Goal: Task Accomplishment & Management: Manage account settings

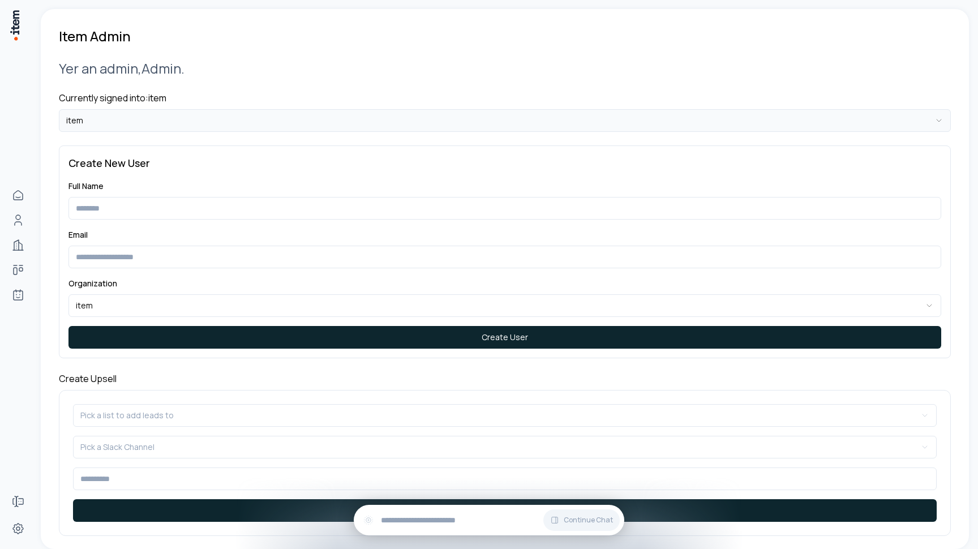
click at [118, 118] on html "**********" at bounding box center [489, 274] width 978 height 549
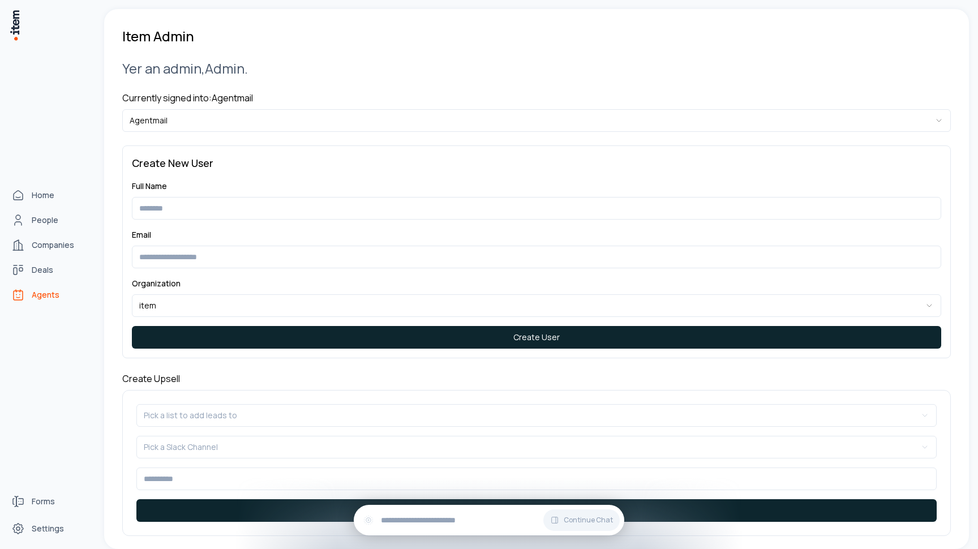
click at [38, 296] on span "Agents" at bounding box center [46, 294] width 28 height 11
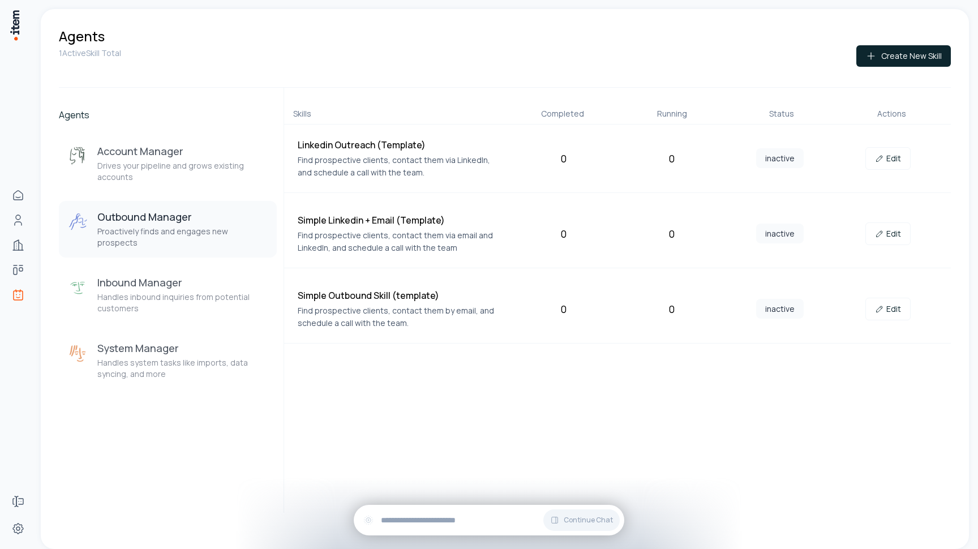
click at [145, 229] on p "Proactively finds and engages new prospects" at bounding box center [182, 237] width 170 height 23
click at [160, 277] on h3 "Inbound Manager" at bounding box center [182, 283] width 170 height 14
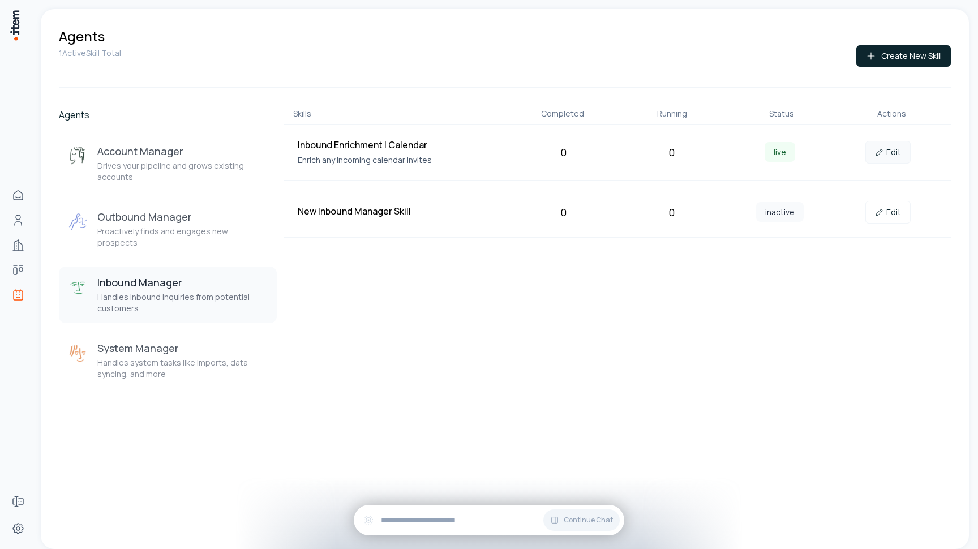
click at [884, 145] on link "Edit" at bounding box center [887, 152] width 45 height 23
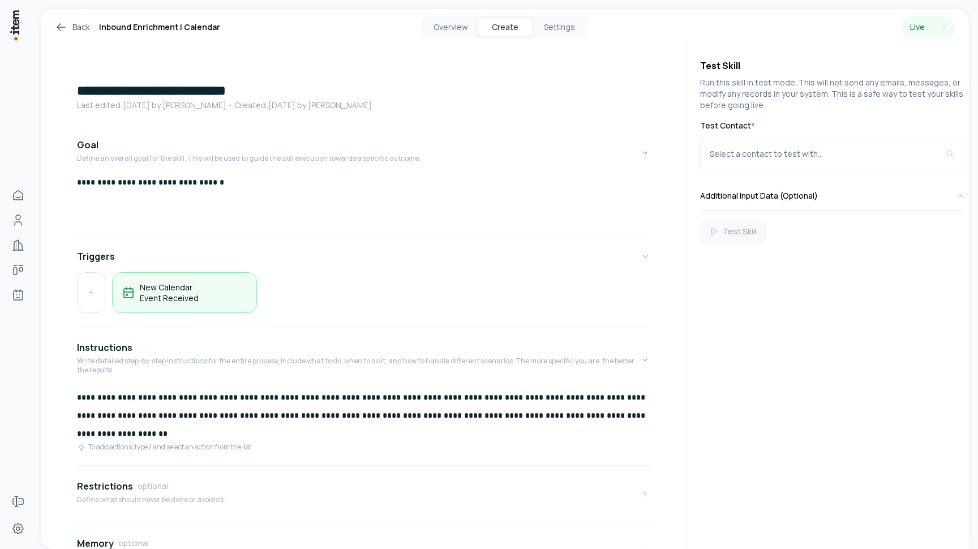
click at [179, 286] on h5 "New Calendar Event Received" at bounding box center [194, 293] width 108 height 22
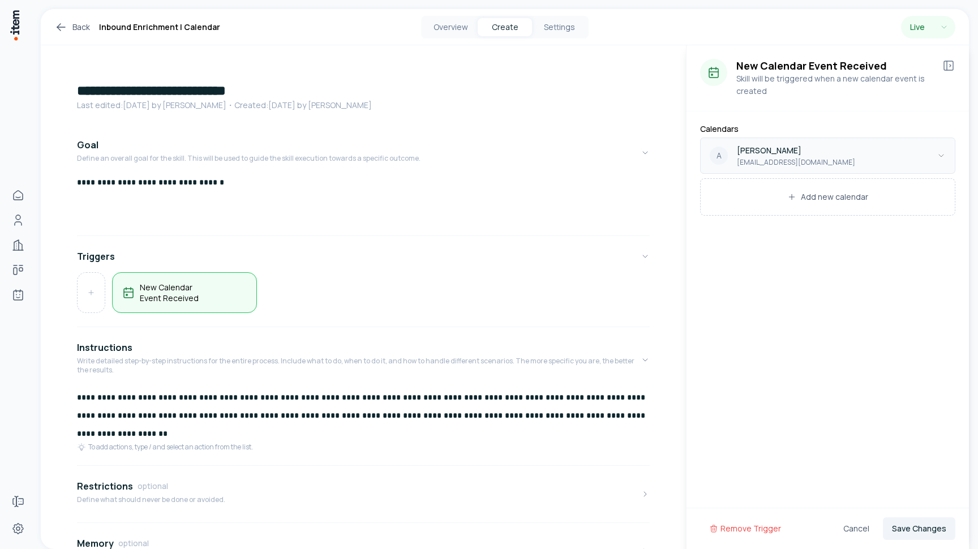
click at [798, 152] on html "**********" at bounding box center [489, 274] width 978 height 549
click at [803, 127] on html "**********" at bounding box center [489, 274] width 978 height 549
click at [944, 68] on icon at bounding box center [948, 65] width 9 height 9
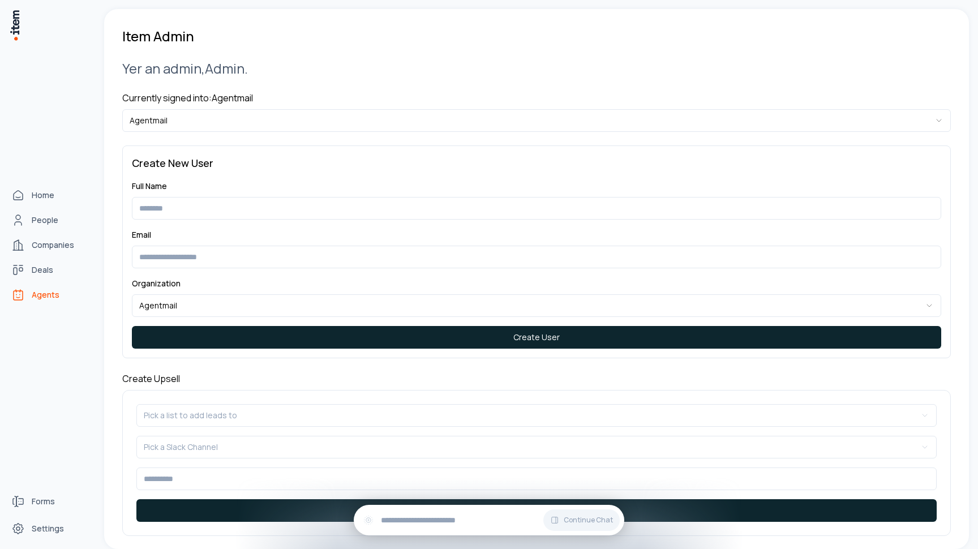
click at [42, 297] on span "Agents" at bounding box center [46, 294] width 28 height 11
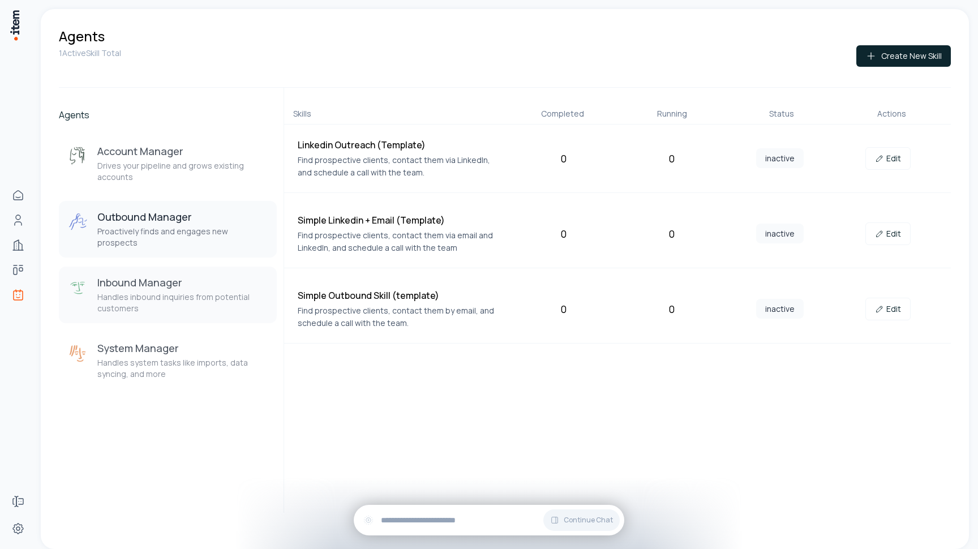
click at [191, 291] on p "Handles inbound inquiries from potential customers" at bounding box center [182, 302] width 170 height 23
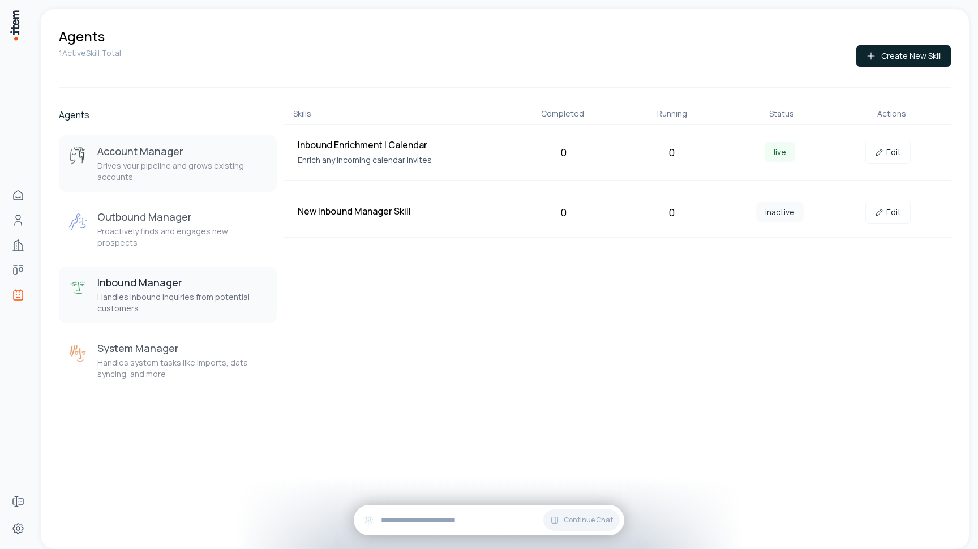
click at [169, 163] on p "Drives your pipeline and grows existing accounts" at bounding box center [182, 171] width 170 height 23
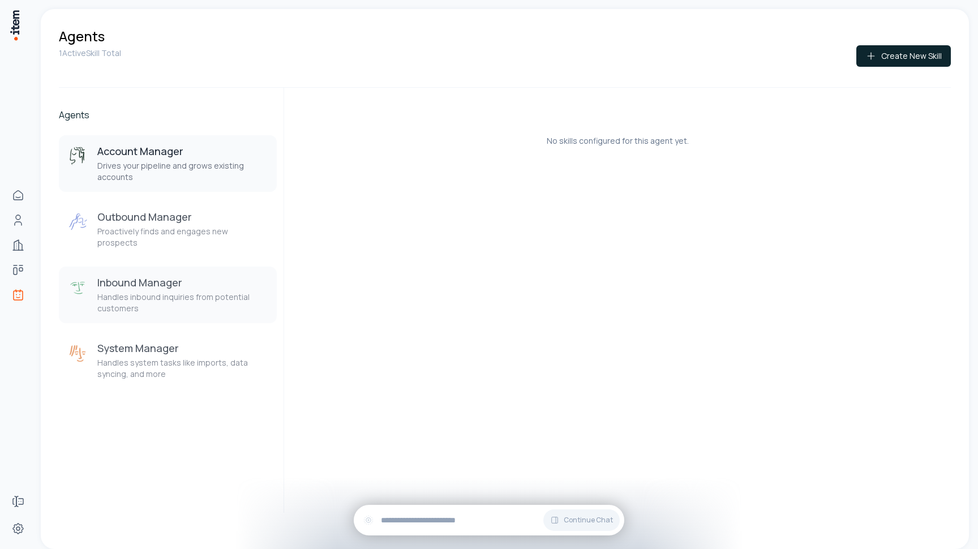
click at [177, 276] on h3 "Inbound Manager" at bounding box center [182, 283] width 170 height 14
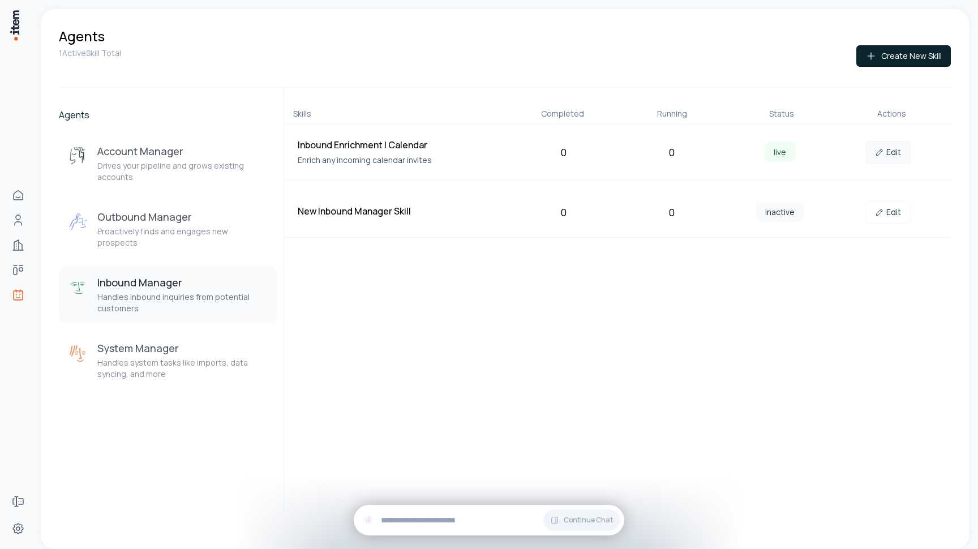
click at [886, 152] on link "Edit" at bounding box center [887, 152] width 45 height 23
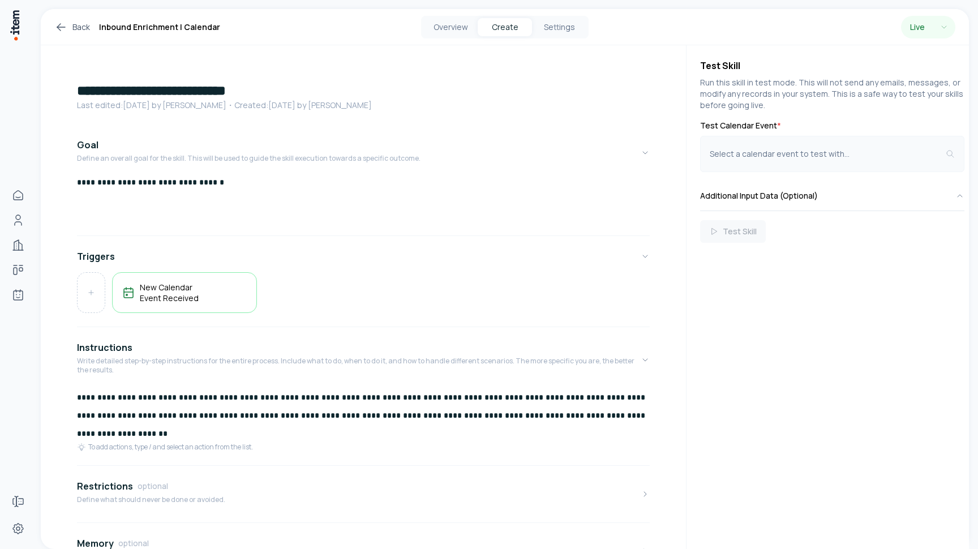
click at [840, 147] on button "Select a calendar event to test with..." at bounding box center [832, 154] width 264 height 36
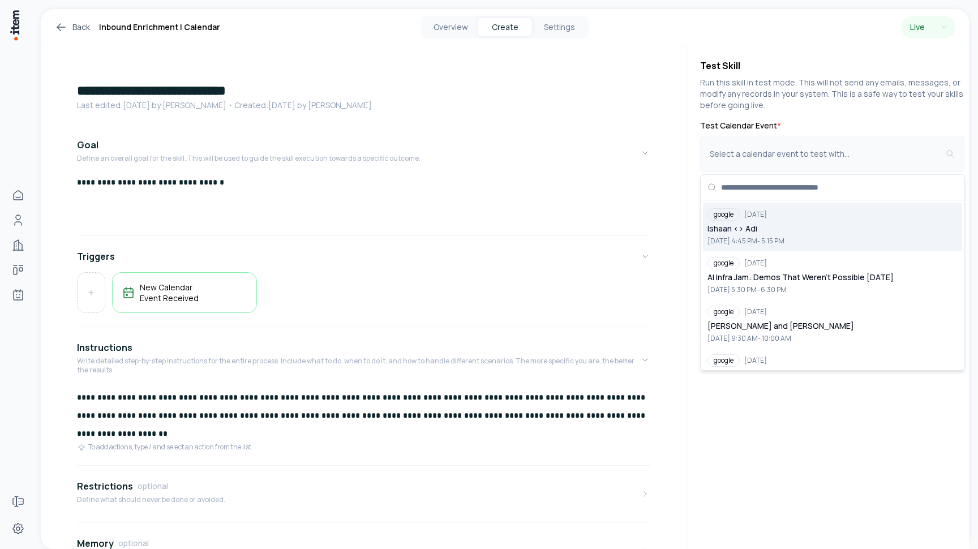
click at [809, 162] on button "Select a calendar event to test with..." at bounding box center [832, 154] width 264 height 36
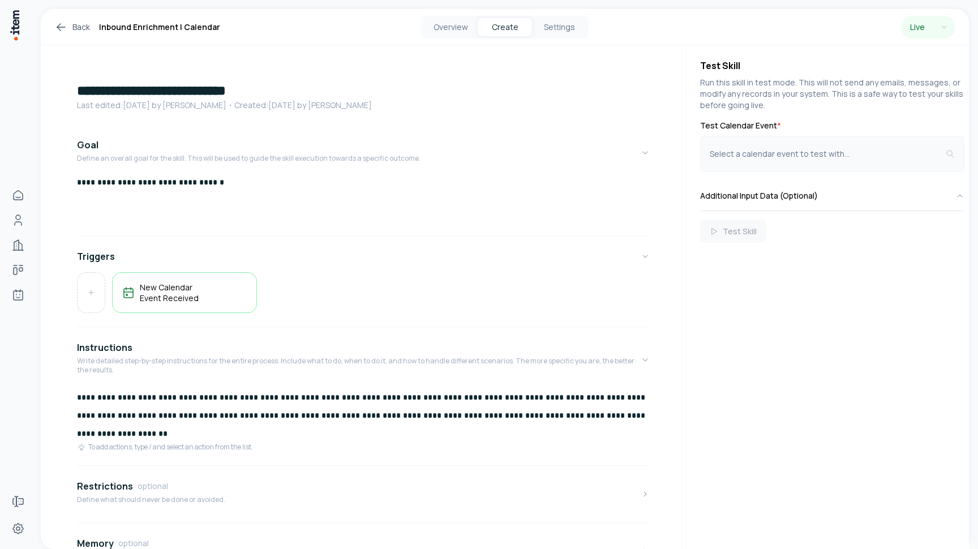
click at [771, 153] on div "Select a calendar event to test with..." at bounding box center [828, 153] width 236 height 11
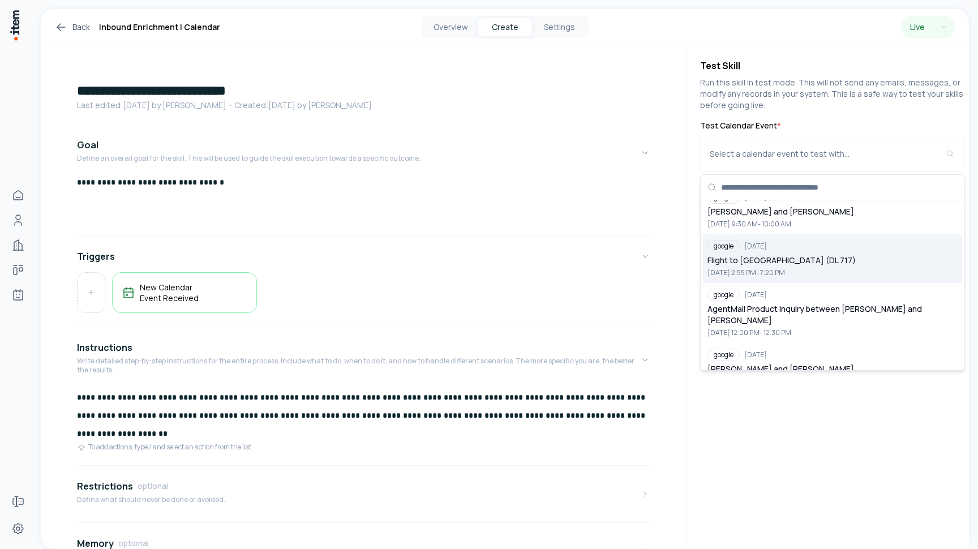
scroll to position [120, 0]
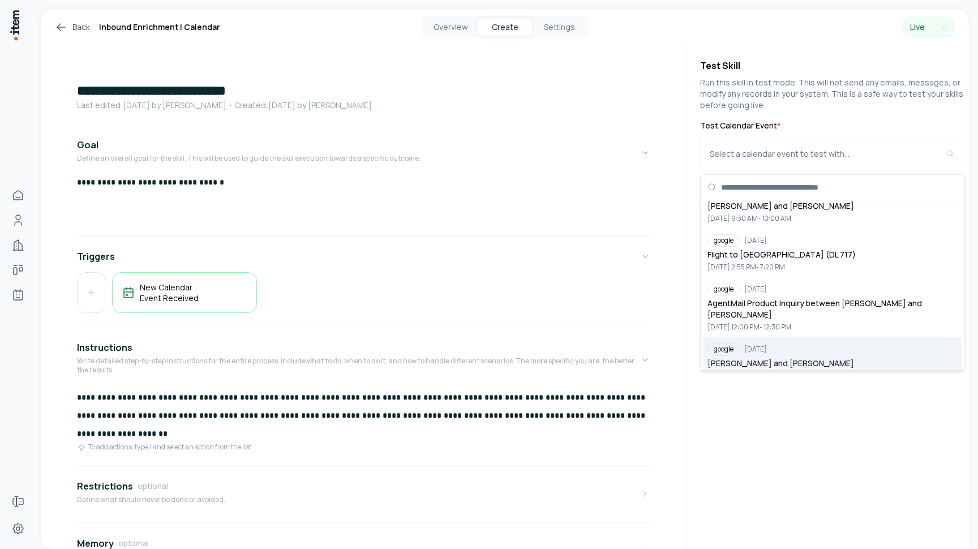
click at [814, 453] on div "Test Skill Run this skill in test mode. This will not send any emails, messages…" at bounding box center [827, 297] width 282 height 504
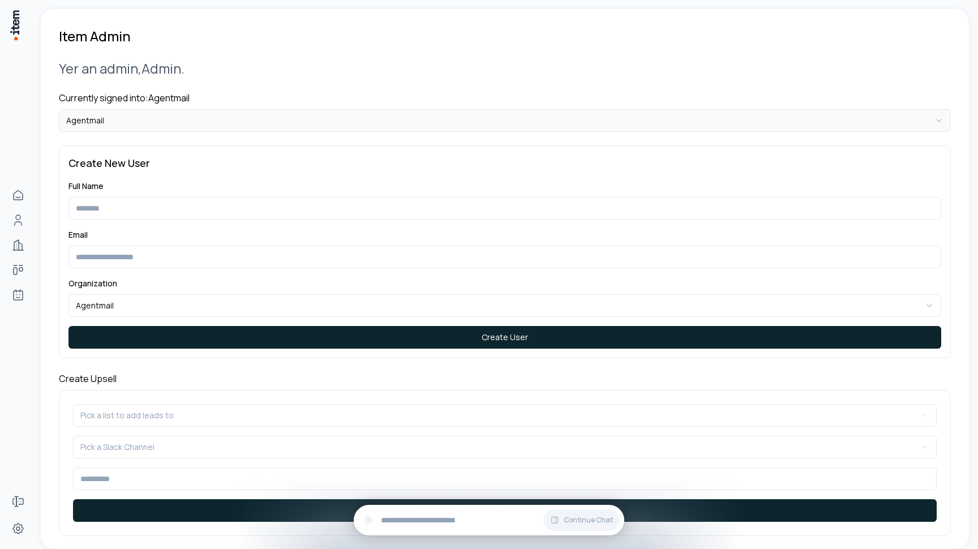
click at [332, 121] on html "**********" at bounding box center [489, 274] width 978 height 549
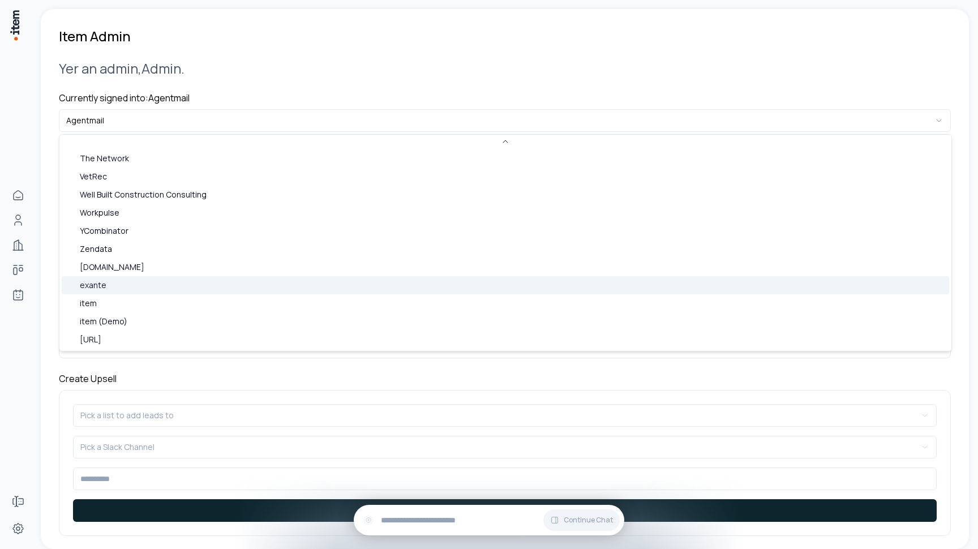
scroll to position [490, 0]
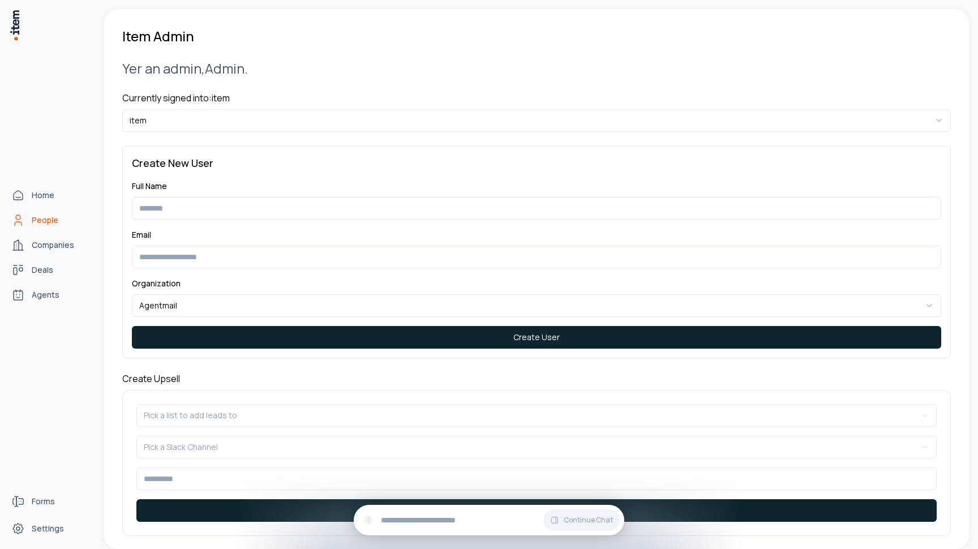
click at [30, 216] on link "People" at bounding box center [50, 220] width 86 height 23
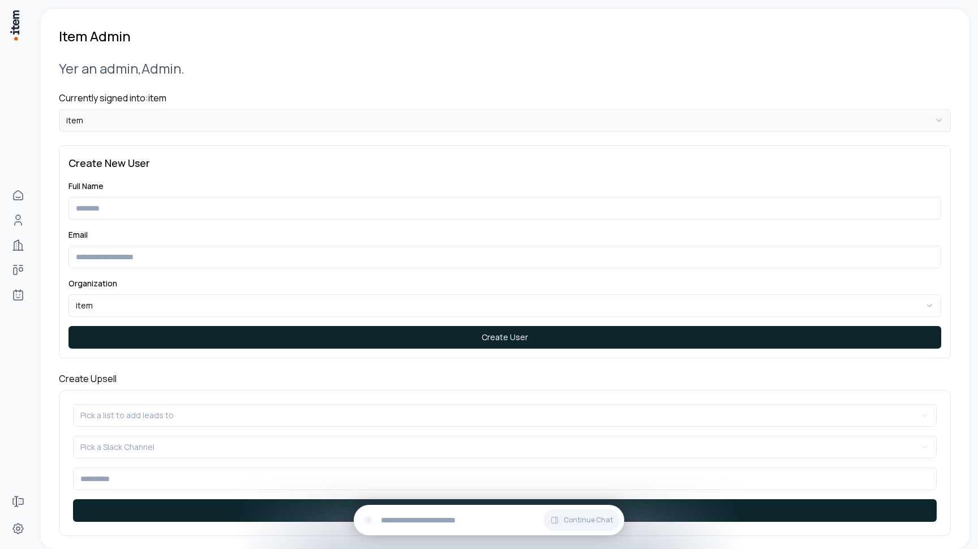
click at [264, 117] on html "**********" at bounding box center [489, 274] width 978 height 549
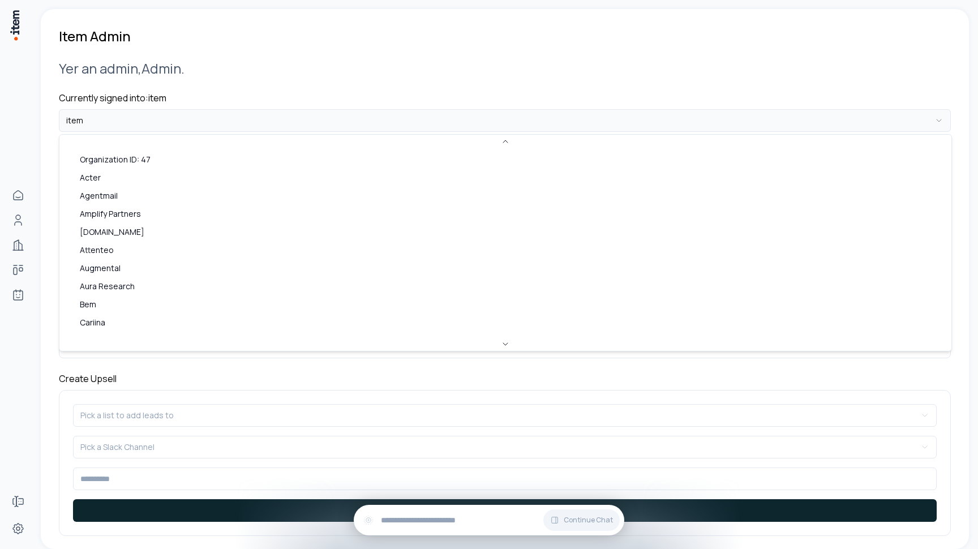
scroll to position [465, 0]
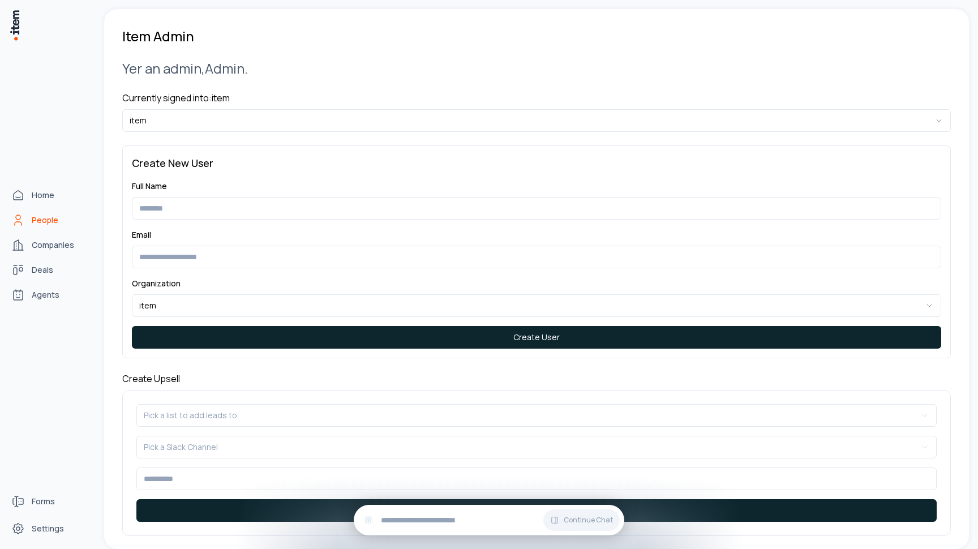
click at [22, 226] on icon "People" at bounding box center [18, 220] width 14 height 14
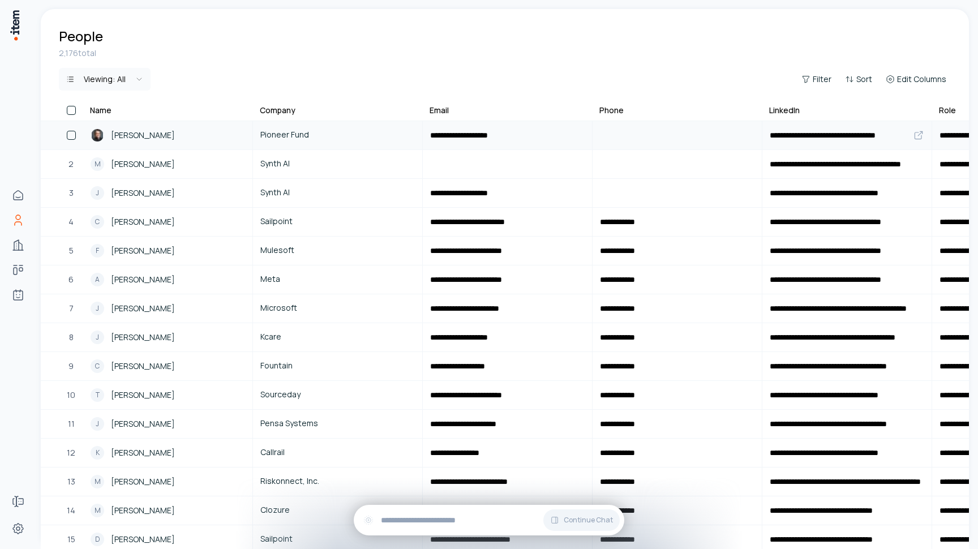
click at [146, 135] on span "[PERSON_NAME]" at bounding box center [143, 135] width 64 height 12
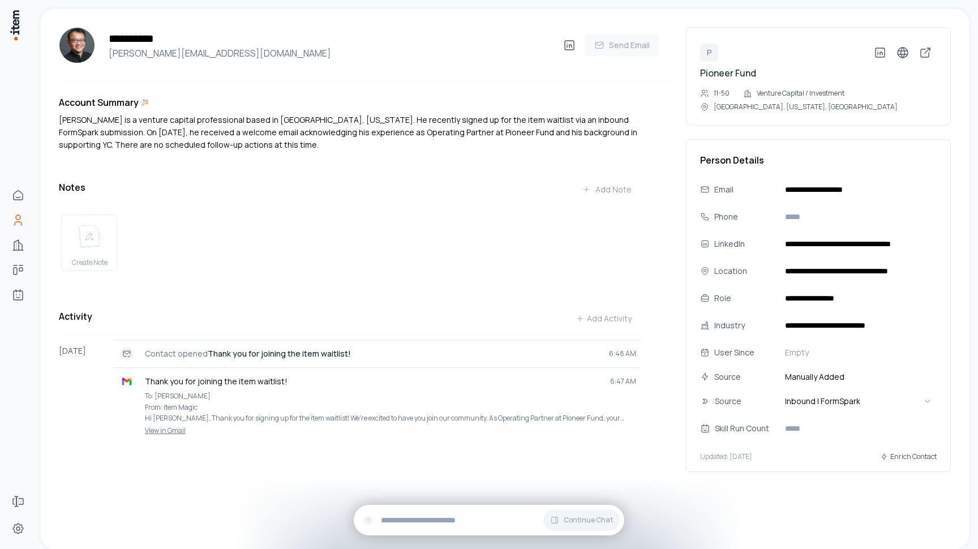
click at [823, 485] on div "**********" at bounding box center [505, 258] width 928 height 499
click at [788, 501] on div "**********" at bounding box center [505, 258] width 928 height 499
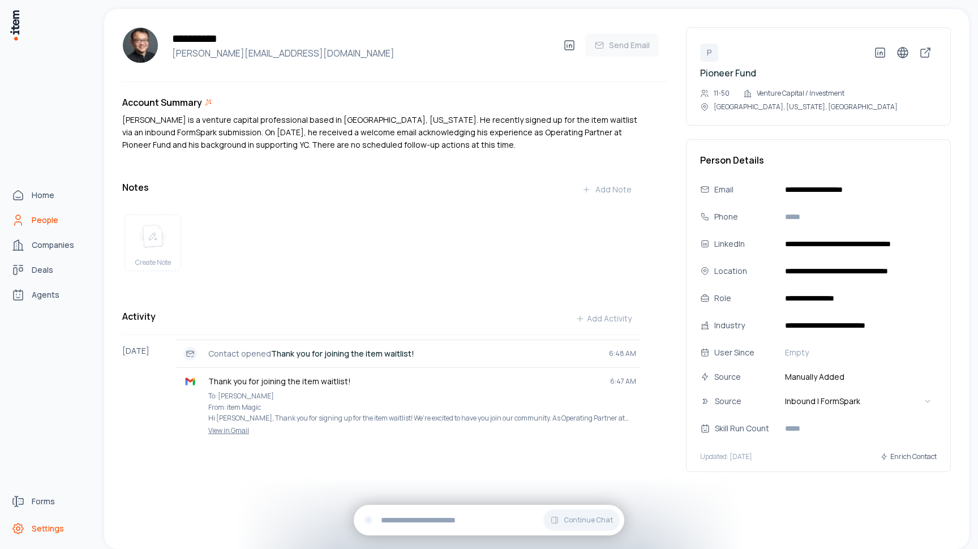
click at [50, 523] on span "Settings" at bounding box center [48, 528] width 32 height 11
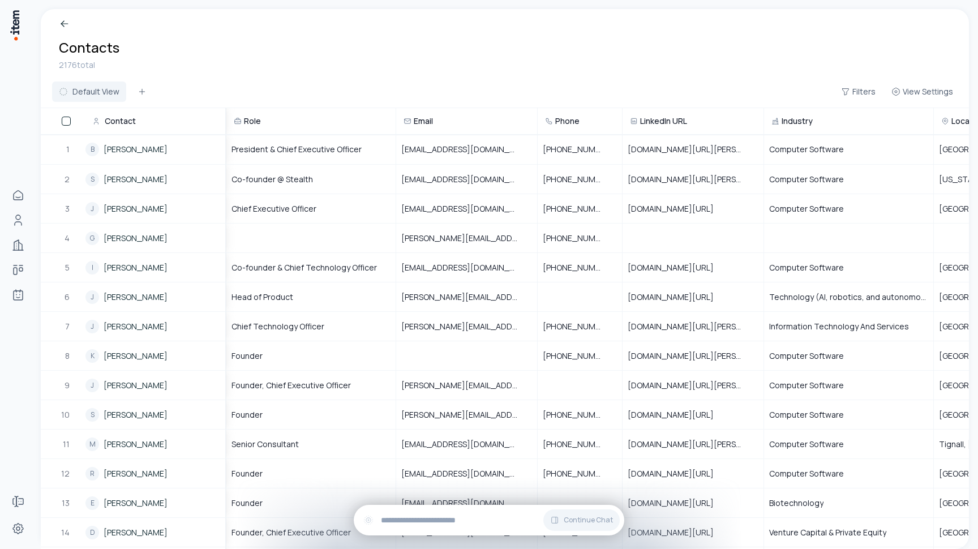
click at [122, 121] on span "Contact" at bounding box center [120, 120] width 31 height 11
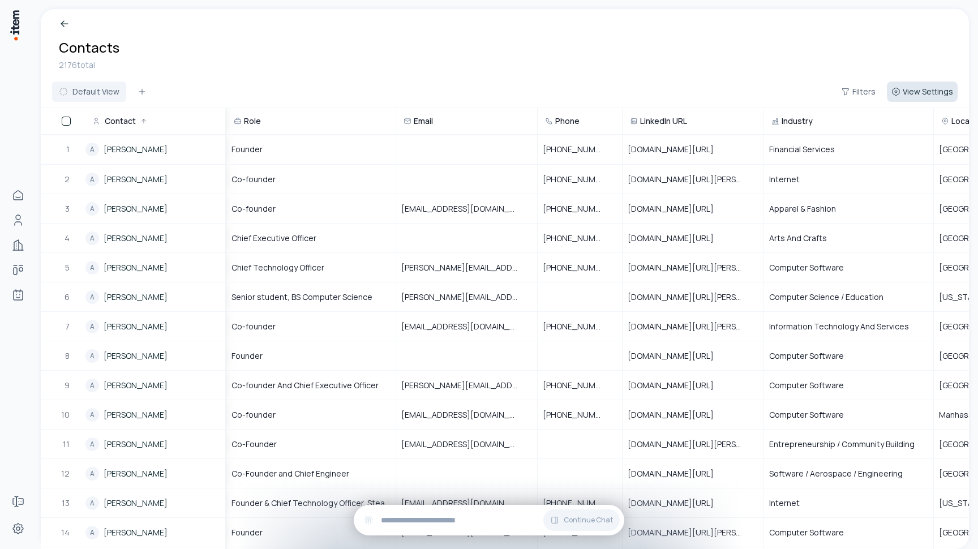
click at [931, 90] on span "View Settings" at bounding box center [928, 91] width 50 height 11
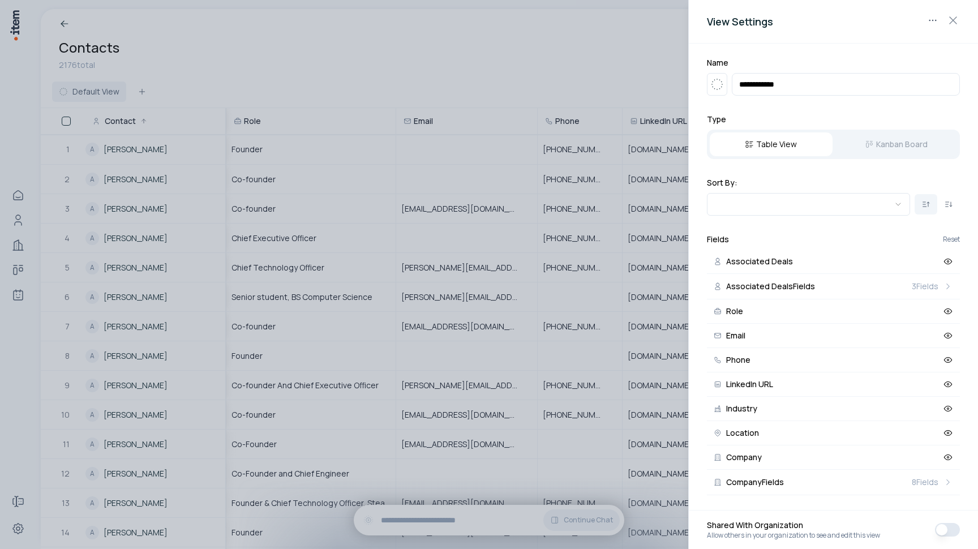
click at [592, 62] on div at bounding box center [489, 274] width 978 height 549
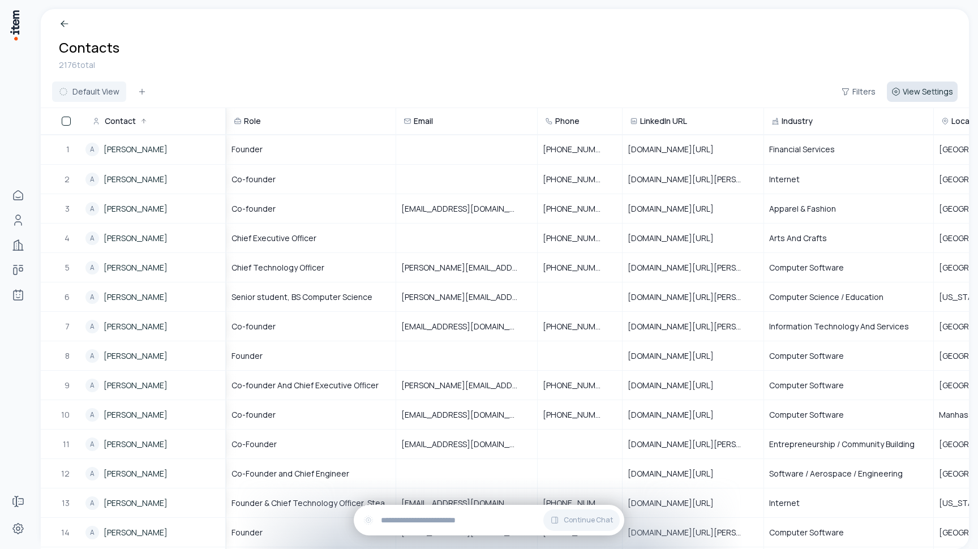
click at [914, 96] on span "View Settings" at bounding box center [928, 91] width 50 height 11
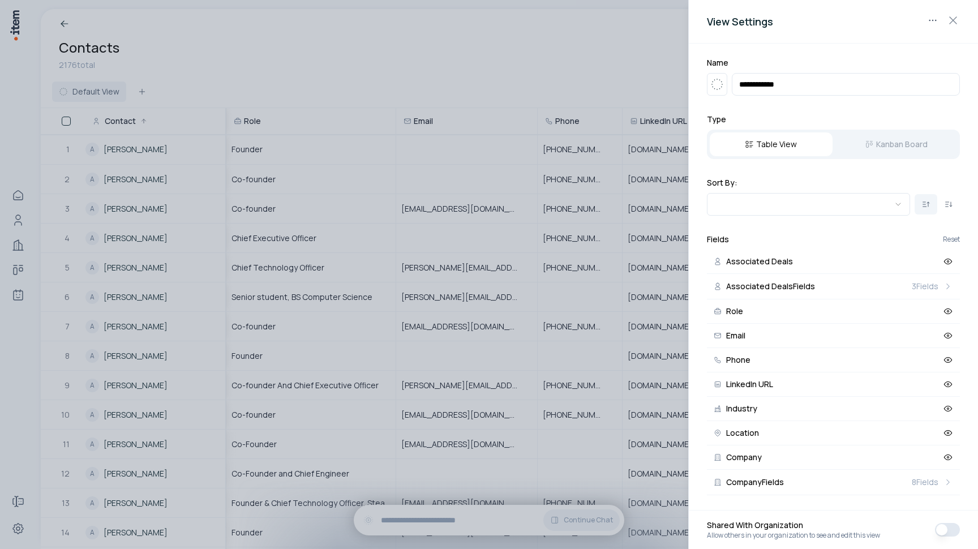
click at [828, 35] on div "View Settings" at bounding box center [833, 22] width 289 height 44
click at [816, 87] on input "**********" at bounding box center [846, 84] width 228 height 23
type input "**********"
click at [840, 65] on h2 "Name" at bounding box center [833, 62] width 253 height 11
click at [510, 66] on div at bounding box center [489, 274] width 978 height 549
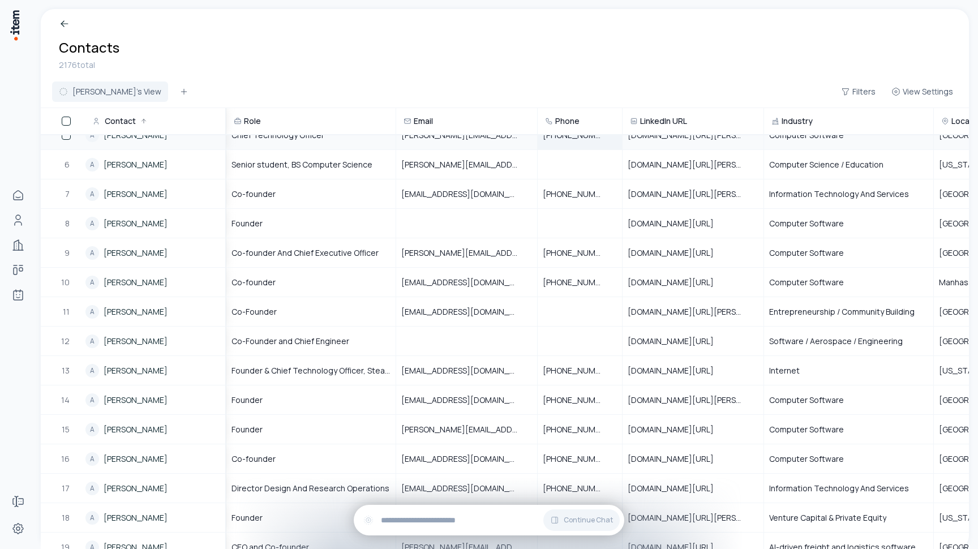
scroll to position [25, 0]
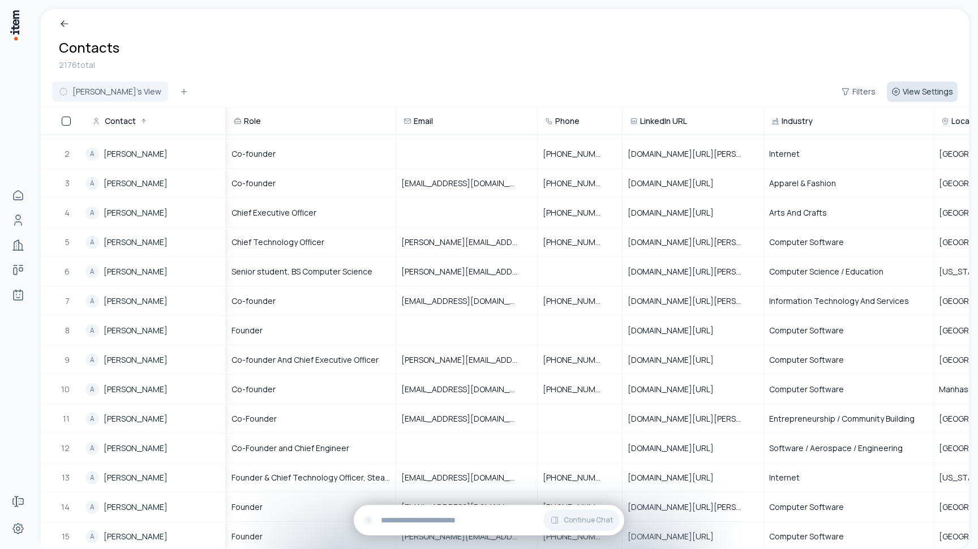
click at [921, 88] on span "View Settings" at bounding box center [928, 91] width 50 height 11
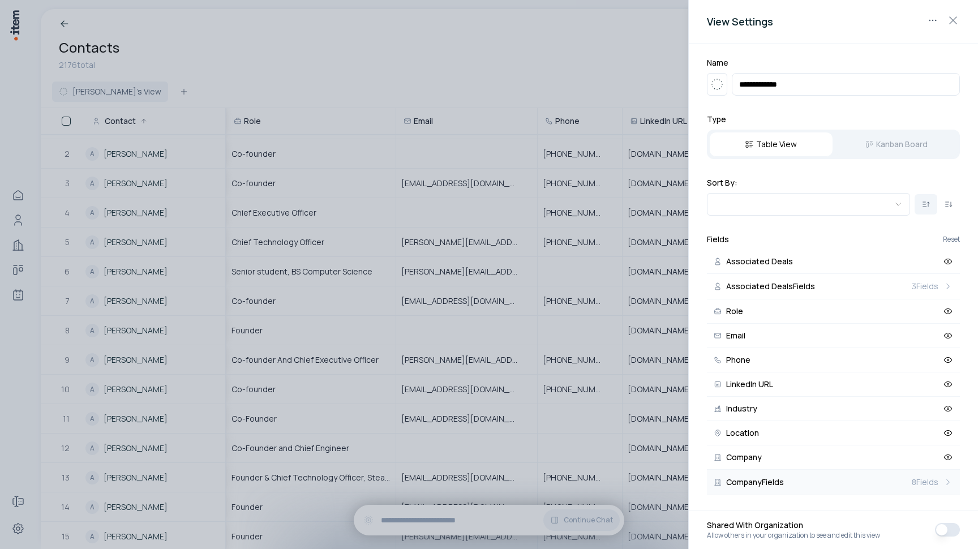
click at [765, 484] on span "Company Fields" at bounding box center [755, 482] width 58 height 8
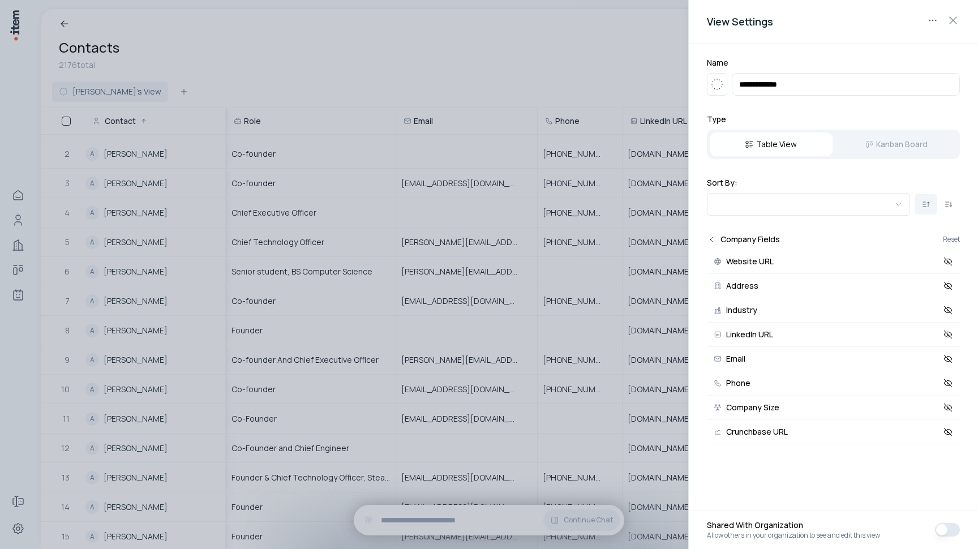
click at [711, 242] on icon "Back" at bounding box center [711, 239] width 9 height 9
click at [759, 451] on button "Company" at bounding box center [833, 457] width 253 height 24
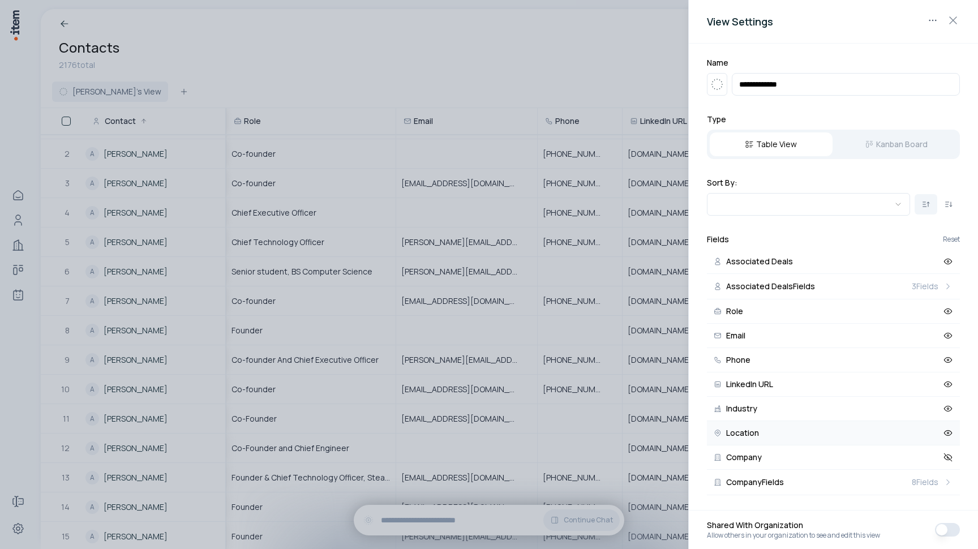
click at [756, 431] on span "Location" at bounding box center [742, 433] width 33 height 8
click at [755, 408] on span "Industry" at bounding box center [741, 409] width 31 height 8
click at [754, 376] on button "LinkedIn URL" at bounding box center [833, 384] width 253 height 24
click at [762, 362] on button "Phone" at bounding box center [833, 360] width 253 height 24
click at [754, 338] on button "Email" at bounding box center [833, 336] width 253 height 24
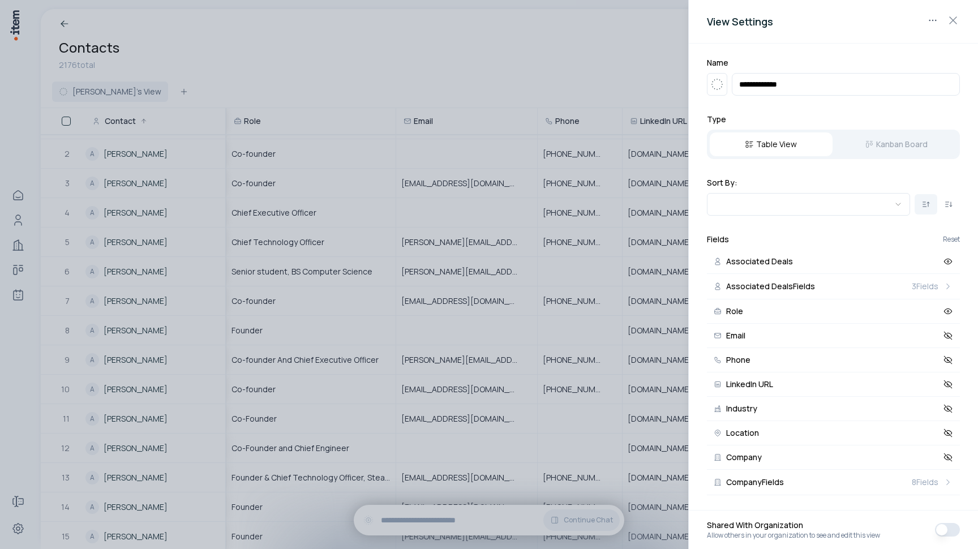
click at [542, 79] on div at bounding box center [489, 274] width 978 height 549
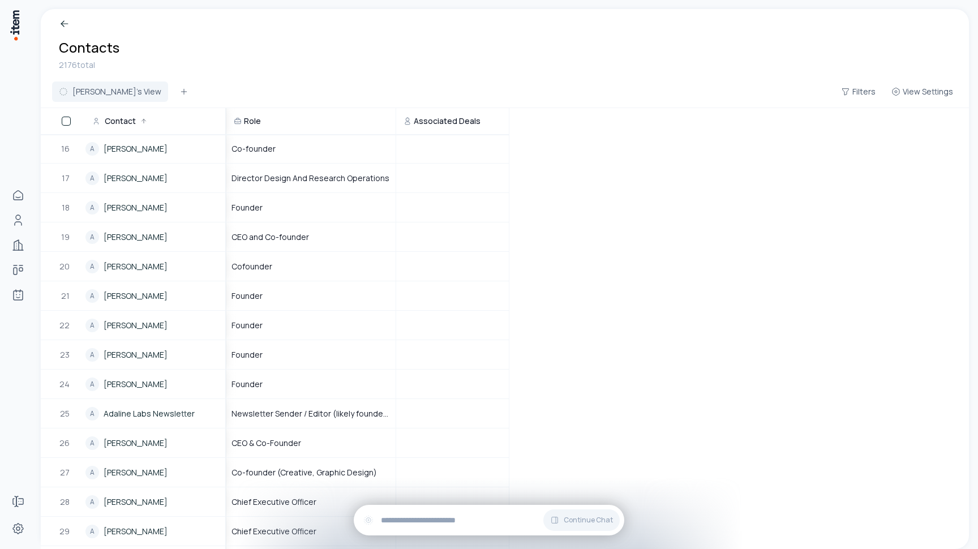
scroll to position [21, 0]
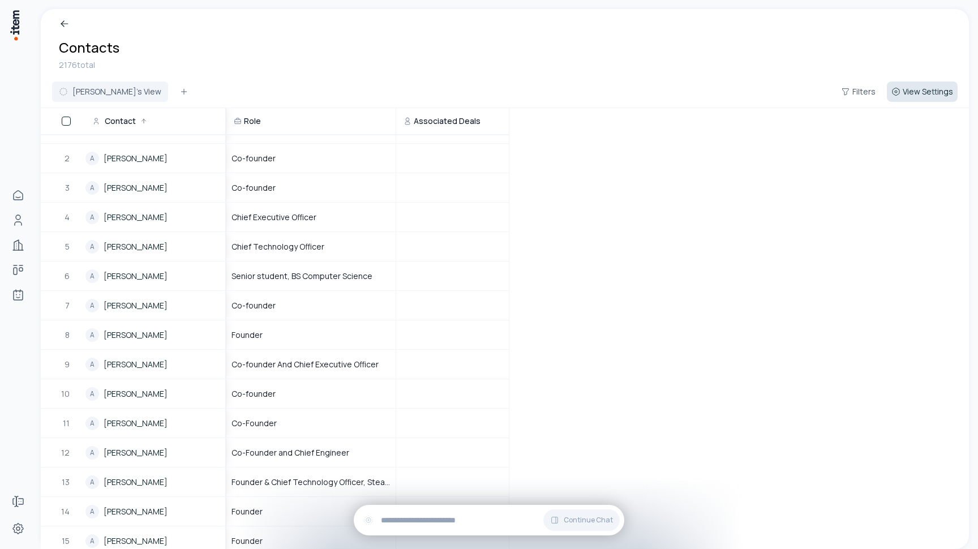
click at [918, 86] on span "View Settings" at bounding box center [928, 91] width 50 height 11
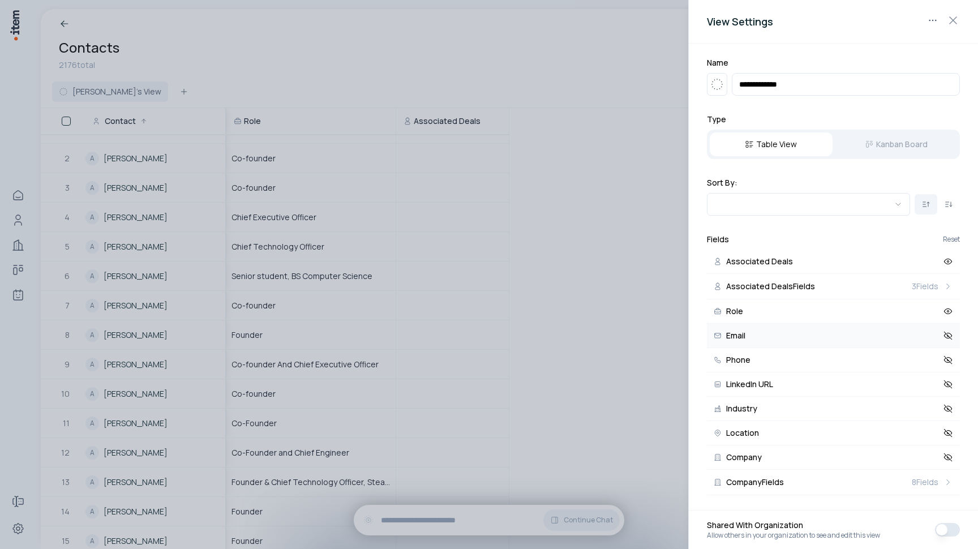
click at [777, 334] on button "Email" at bounding box center [833, 336] width 253 height 24
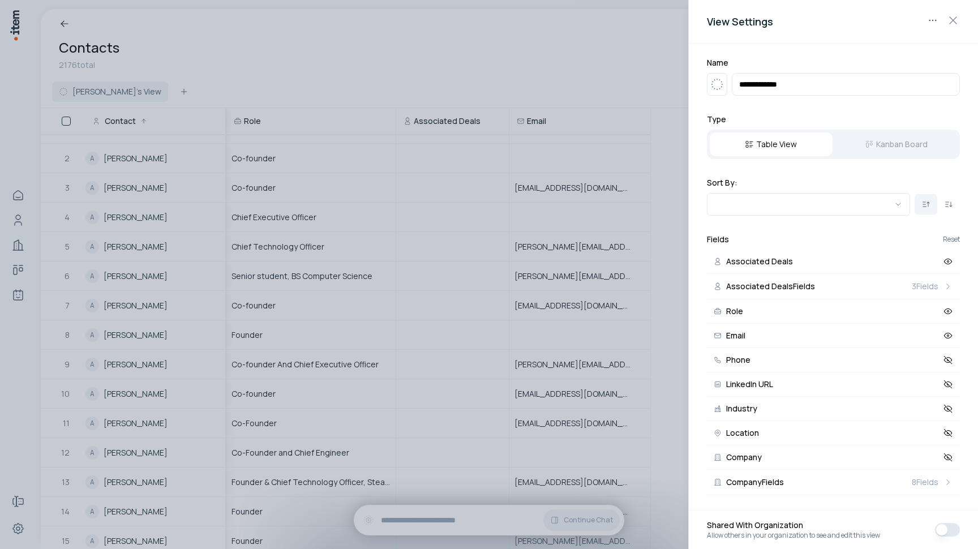
click at [532, 81] on div at bounding box center [489, 274] width 978 height 549
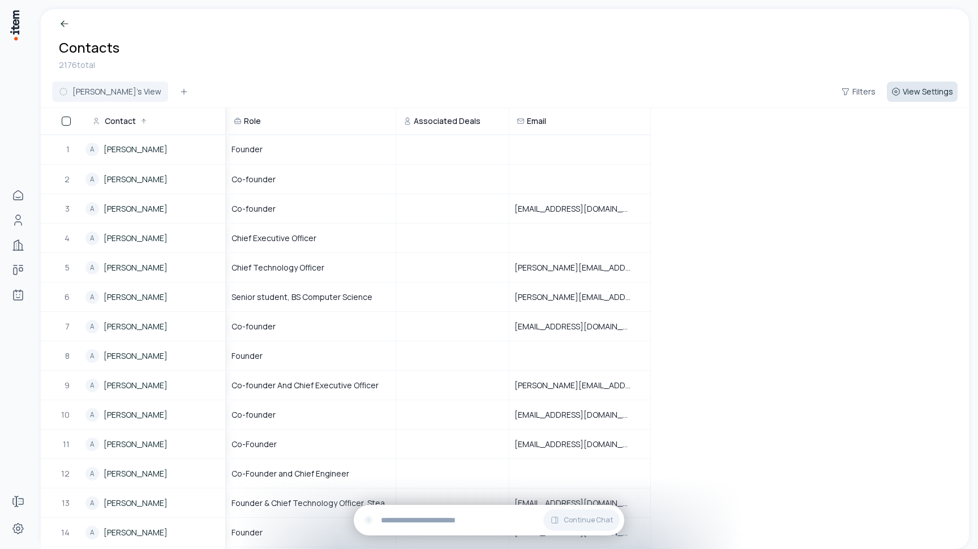
scroll to position [0, 0]
click at [922, 90] on span "View Settings" at bounding box center [928, 91] width 50 height 11
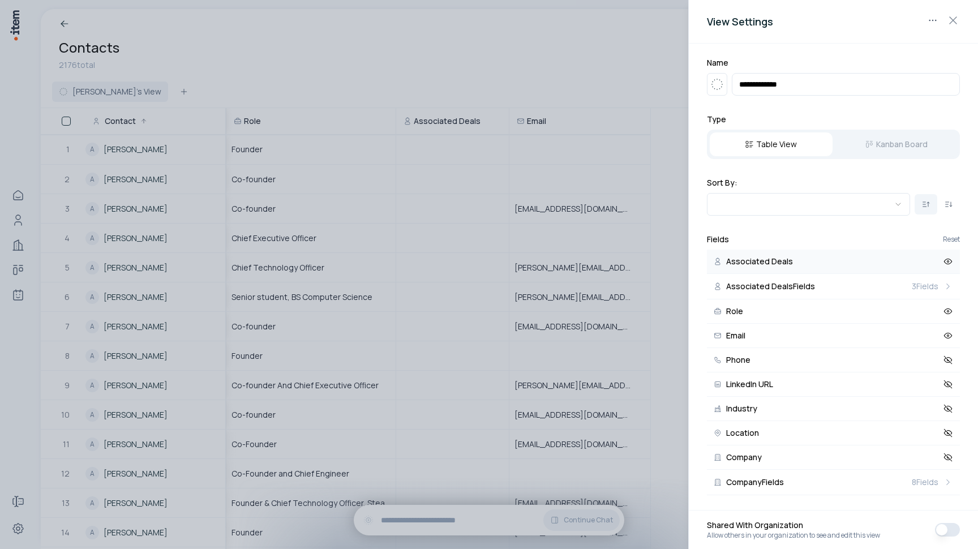
click at [801, 261] on button "Associated Deals" at bounding box center [833, 262] width 253 height 24
click at [507, 79] on div at bounding box center [489, 274] width 978 height 549
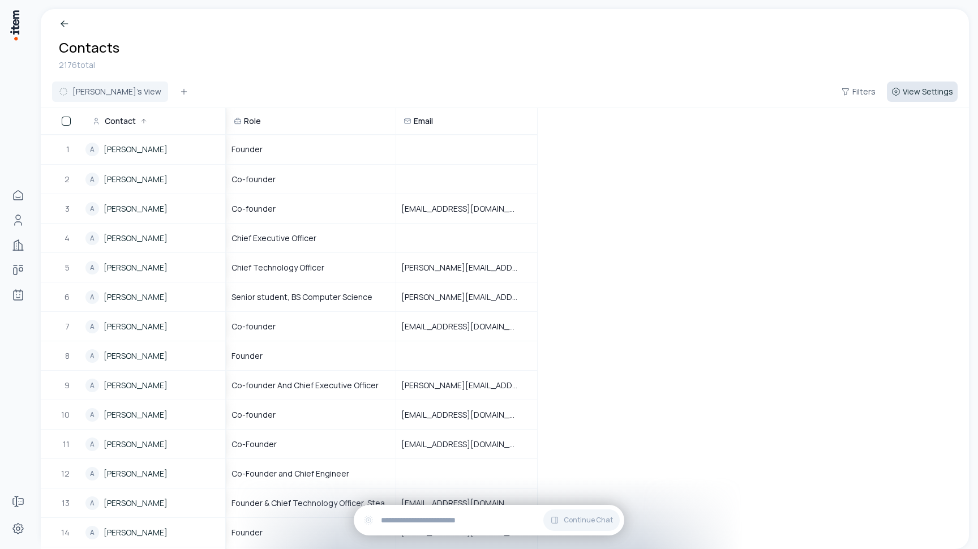
scroll to position [-1, 0]
click at [921, 87] on span "View Settings" at bounding box center [928, 91] width 50 height 11
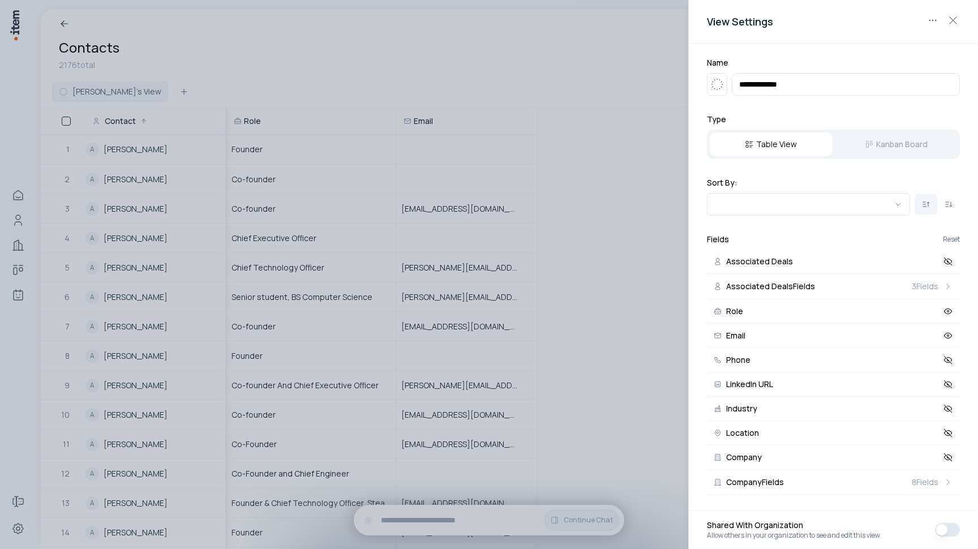
scroll to position [0, 0]
click at [776, 364] on button "Phone" at bounding box center [833, 360] width 253 height 24
click at [522, 84] on div at bounding box center [489, 274] width 978 height 549
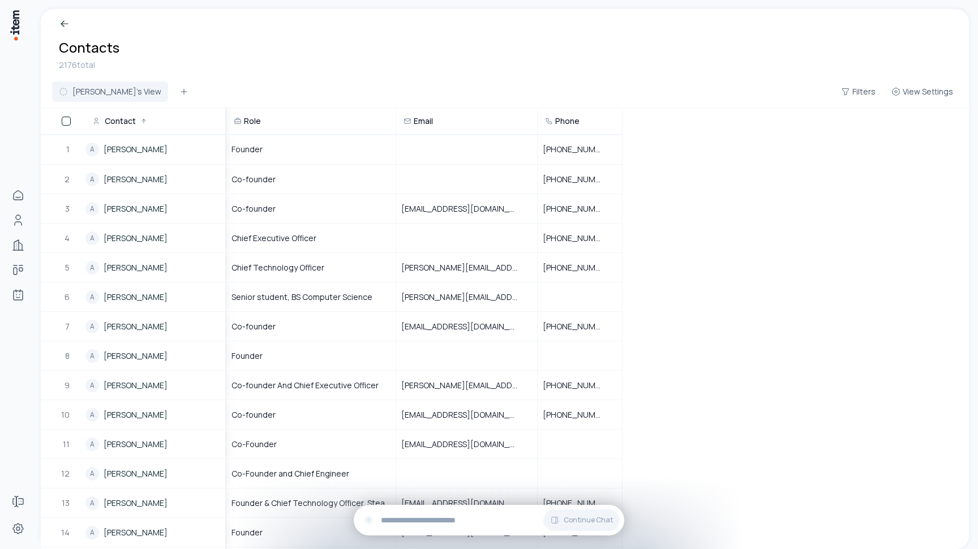
click at [459, 39] on h1 "Contacts" at bounding box center [505, 47] width 892 height 18
click at [512, 69] on div "2176 total" at bounding box center [505, 65] width 892 height 12
click at [740, 43] on h1 "Contacts" at bounding box center [505, 47] width 892 height 18
click at [845, 92] on icon "Open natural language filter" at bounding box center [845, 91] width 9 height 9
click at [717, 74] on div "Contacts 2176 total" at bounding box center [505, 44] width 928 height 71
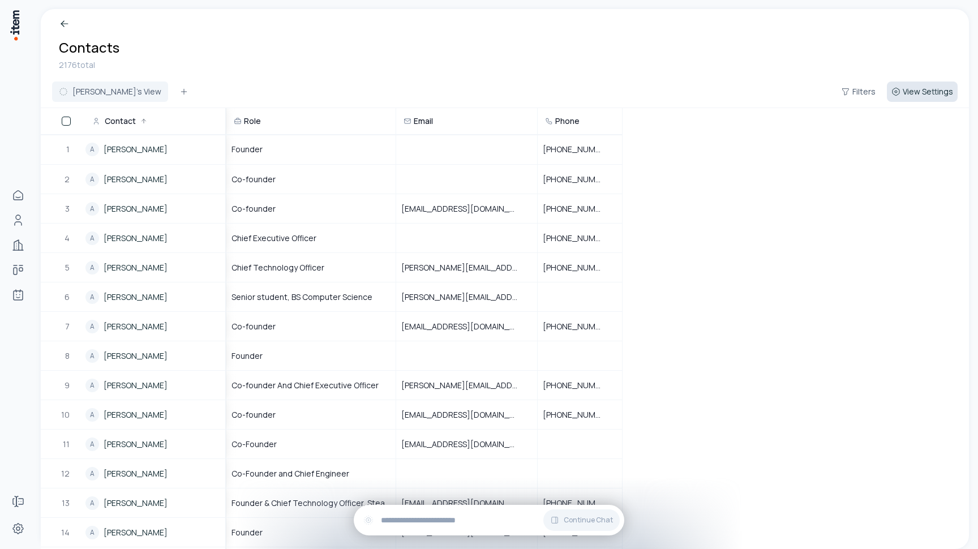
click at [913, 85] on button "View Settings" at bounding box center [922, 91] width 71 height 20
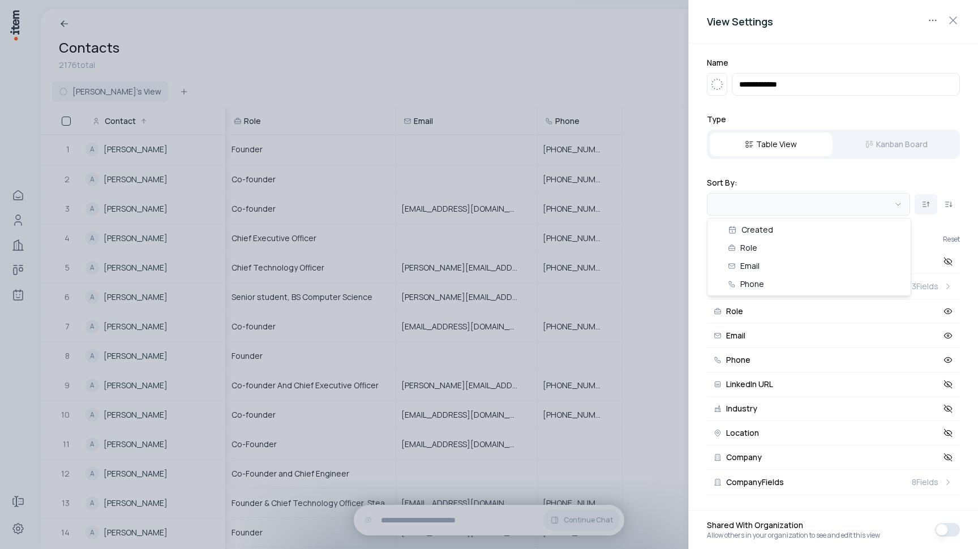
click at [805, 209] on body "Home People Companies Deals Agents Forms Settings Contacts 2176 total Akshay's …" at bounding box center [489, 274] width 978 height 549
drag, startPoint x: 786, startPoint y: 177, endPoint x: 786, endPoint y: 199, distance: 22.1
click at [786, 177] on body "Home People Companies Deals Agents Forms Settings Contacts 2176 total Akshay's …" at bounding box center [489, 274] width 978 height 549
click at [786, 203] on body "Home People Companies Deals Agents Forms Settings Contacts 2176 total Akshay's …" at bounding box center [489, 274] width 978 height 549
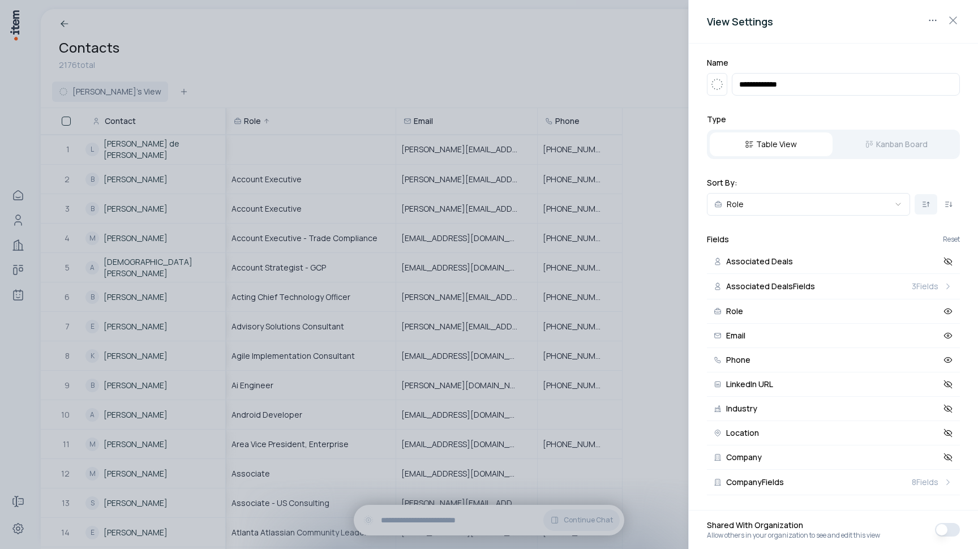
click at [474, 89] on div at bounding box center [489, 274] width 978 height 549
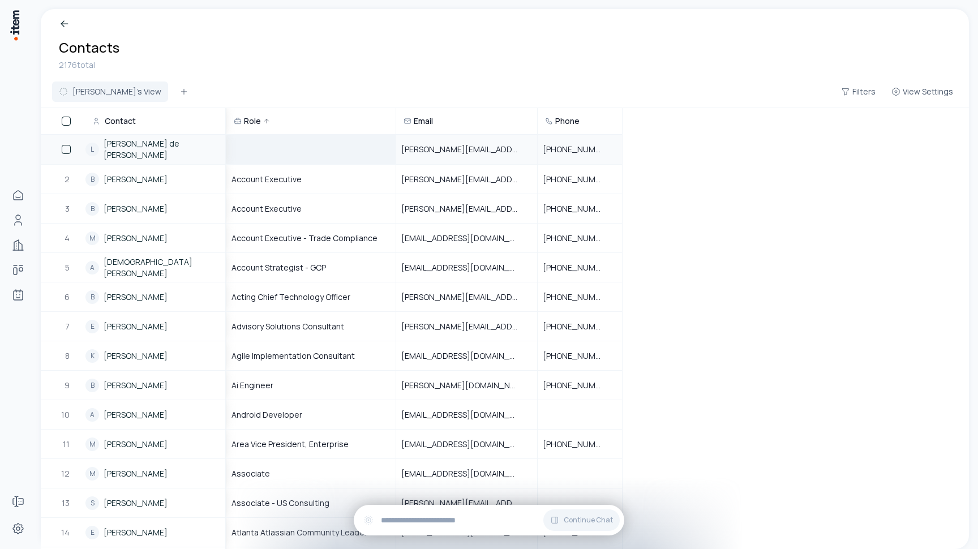
click at [266, 150] on div at bounding box center [311, 149] width 168 height 28
click at [289, 90] on div "Akshay's View Filters View Settings" at bounding box center [505, 94] width 928 height 28
click at [284, 152] on div at bounding box center [311, 149] width 168 height 28
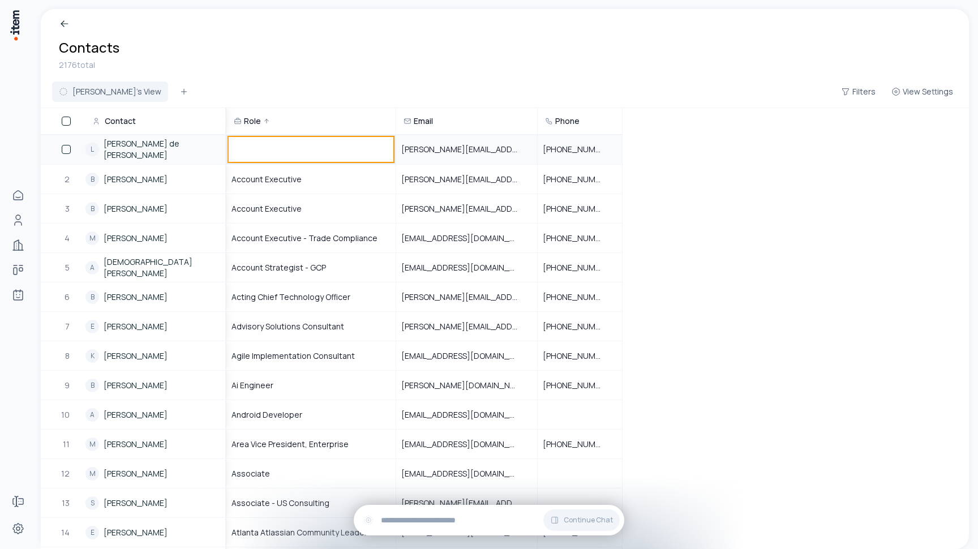
scroll to position [-1, 0]
click at [426, 96] on div "Akshay's View Filters View Settings" at bounding box center [505, 94] width 928 height 28
click at [917, 92] on span "View Settings" at bounding box center [928, 91] width 50 height 11
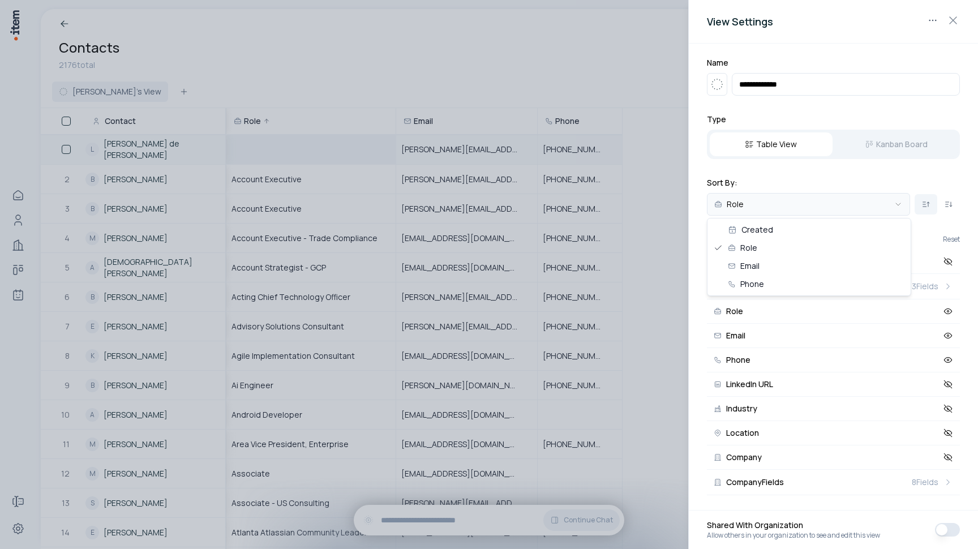
click at [844, 196] on body "Home People Companies Deals Agents Forms Settings Contacts 2176 total Akshay's …" at bounding box center [489, 274] width 978 height 549
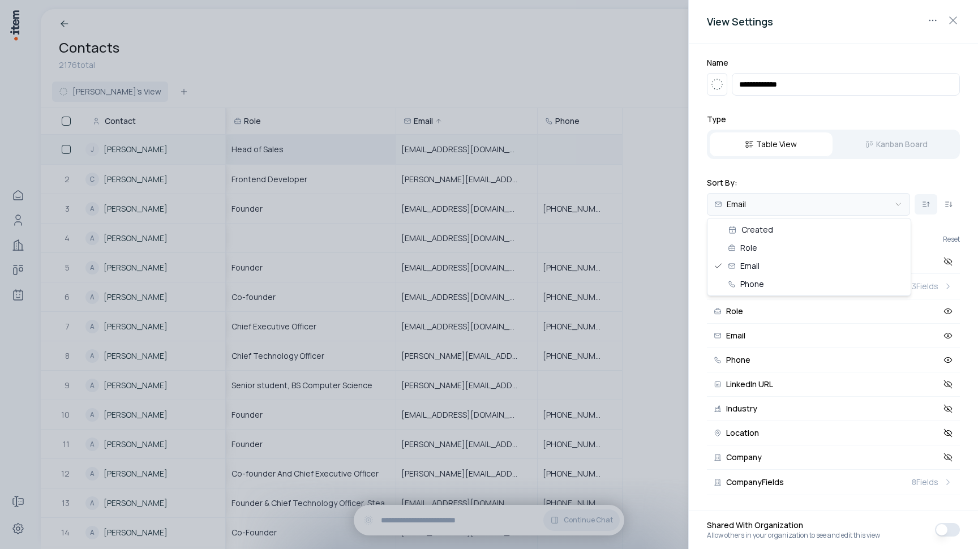
click at [788, 206] on body "Home People Companies Deals Agents Forms Settings Contacts 2176 total Akshay's …" at bounding box center [489, 274] width 978 height 549
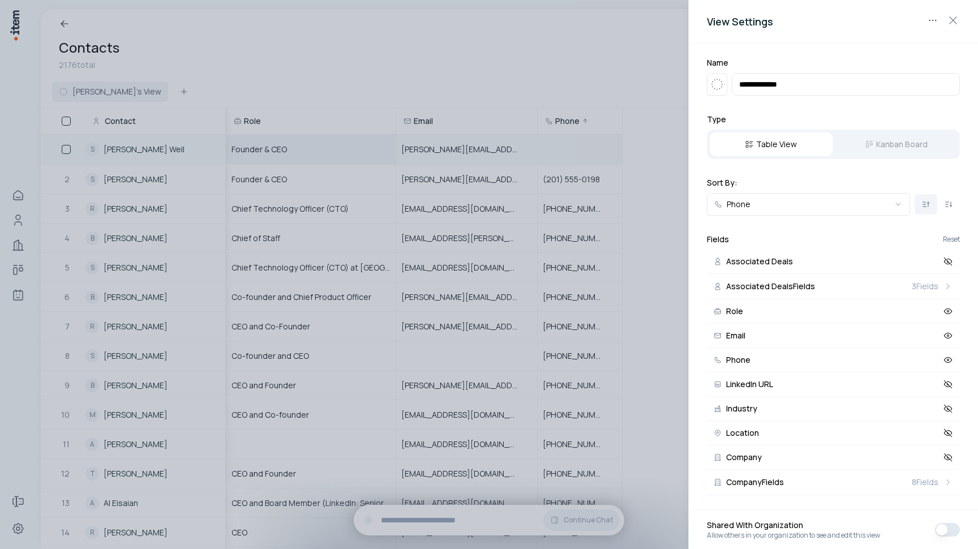
click at [501, 98] on div at bounding box center [489, 274] width 978 height 549
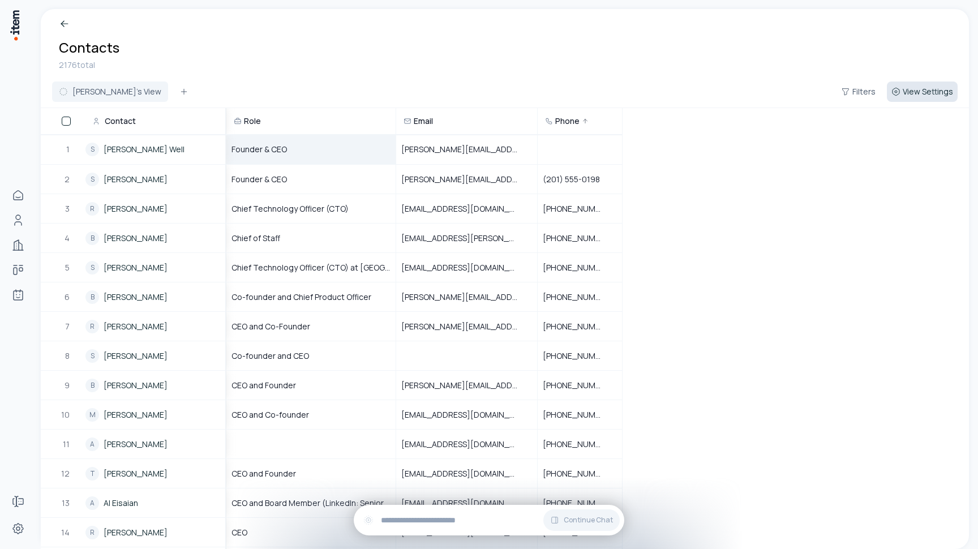
click at [931, 98] on button "View Settings" at bounding box center [922, 91] width 71 height 20
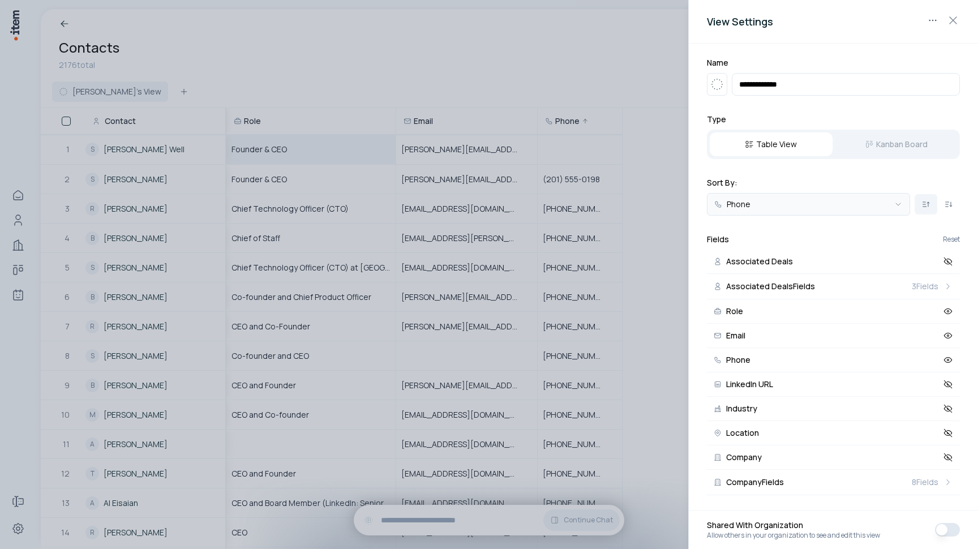
click at [820, 204] on body "Home People Companies Deals Agents Forms Settings Contacts 2176 total Akshay's …" at bounding box center [489, 274] width 978 height 549
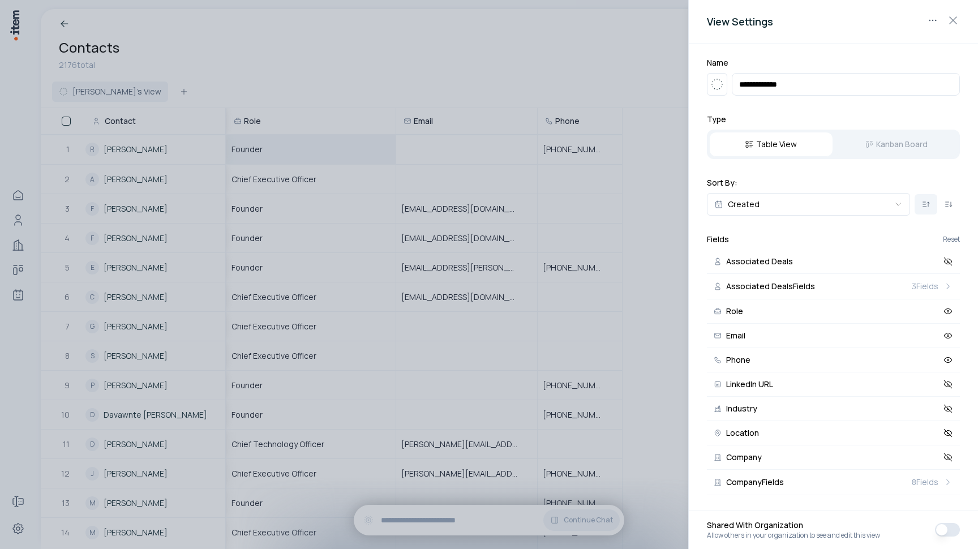
click at [511, 87] on div at bounding box center [489, 274] width 978 height 549
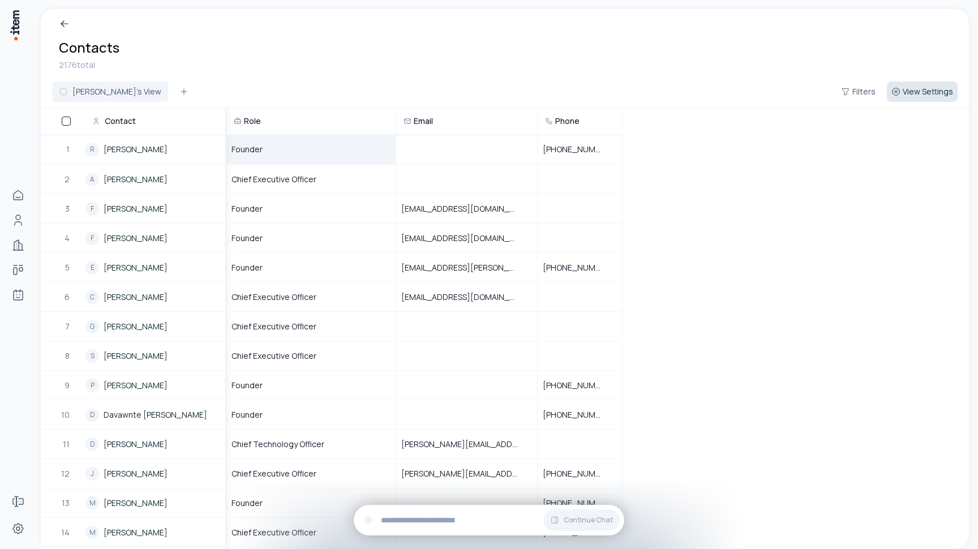
click at [930, 98] on button "View Settings" at bounding box center [922, 91] width 71 height 20
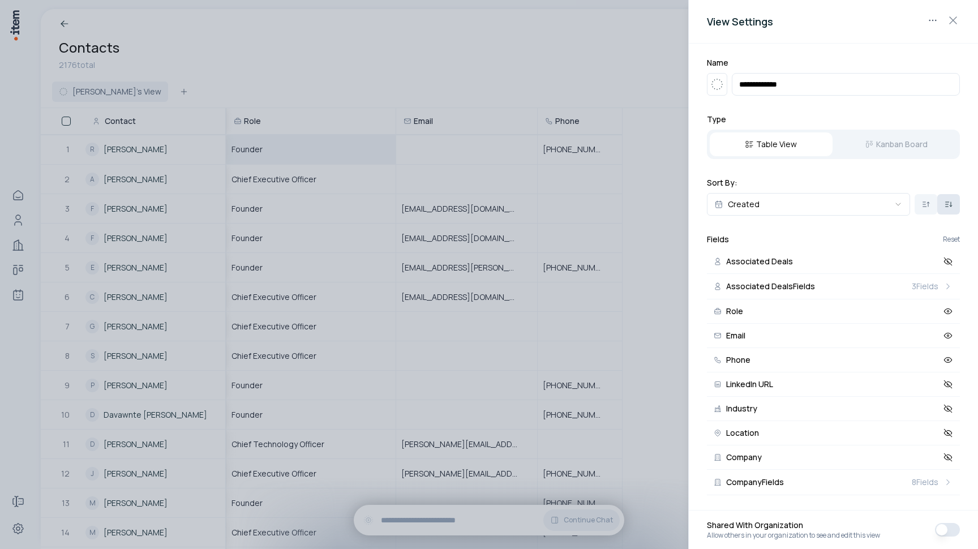
click at [946, 202] on icon at bounding box center [947, 202] width 3 height 0
click at [921, 205] on icon at bounding box center [925, 204] width 9 height 9
click at [485, 59] on div at bounding box center [489, 274] width 978 height 549
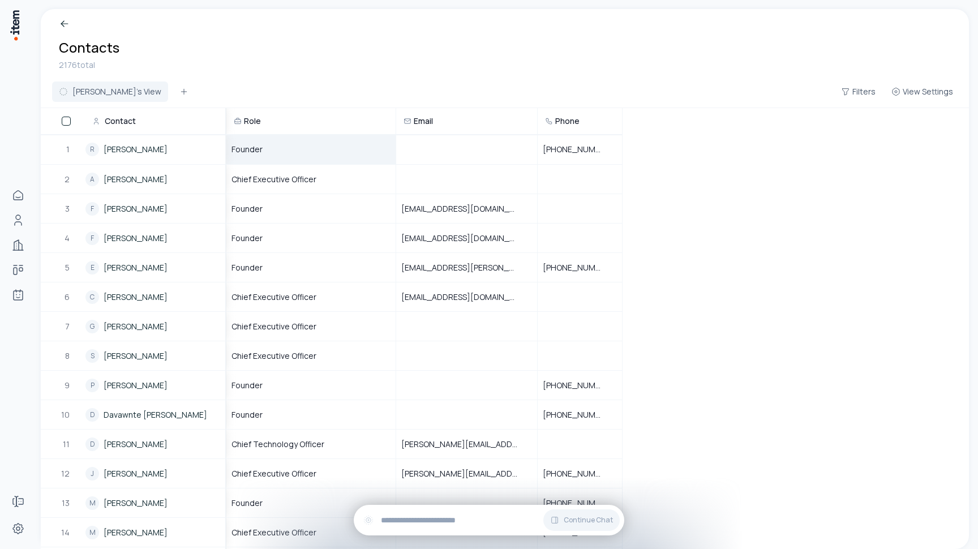
click at [233, 63] on div "2176 total" at bounding box center [505, 65] width 892 height 12
click at [916, 103] on div "Akshay's View Filters View Settings" at bounding box center [505, 94] width 928 height 28
click at [916, 97] on span "View Settings" at bounding box center [928, 91] width 50 height 11
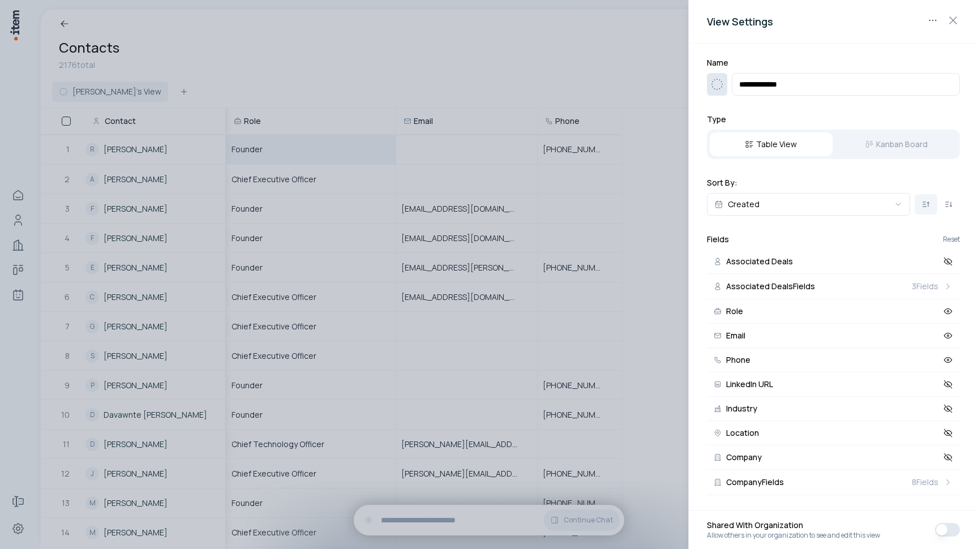
click at [716, 86] on icon "button" at bounding box center [717, 85] width 14 height 14
type input "****"
click at [783, 177] on use at bounding box center [778, 176] width 14 height 14
click at [467, 81] on div at bounding box center [489, 274] width 978 height 549
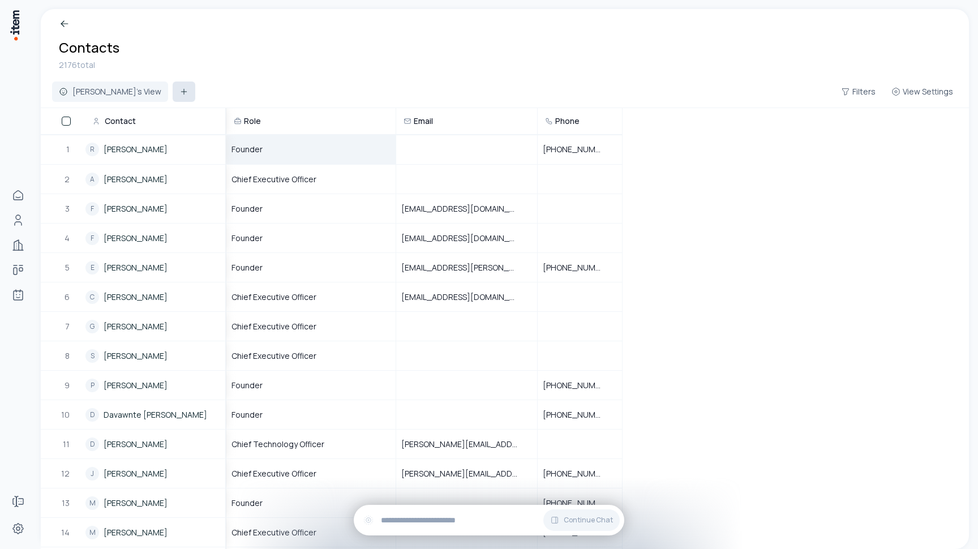
click at [179, 93] on icon at bounding box center [183, 91] width 9 height 9
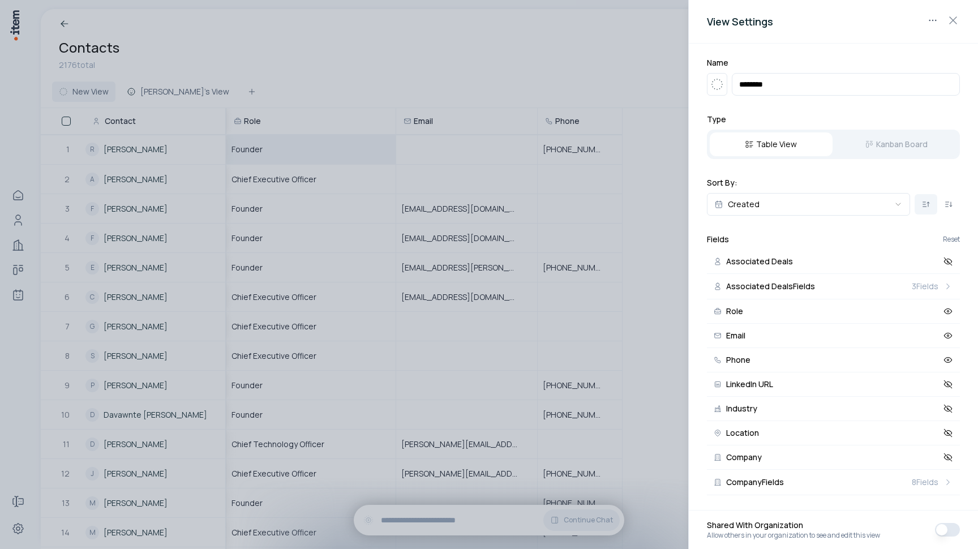
click at [774, 75] on input "********" at bounding box center [846, 84] width 228 height 23
type input "**********"
click at [818, 388] on button "LinkedIn URL" at bounding box center [833, 384] width 253 height 24
click at [814, 409] on button "Industry" at bounding box center [833, 409] width 253 height 24
click at [812, 431] on button "Location" at bounding box center [833, 433] width 253 height 24
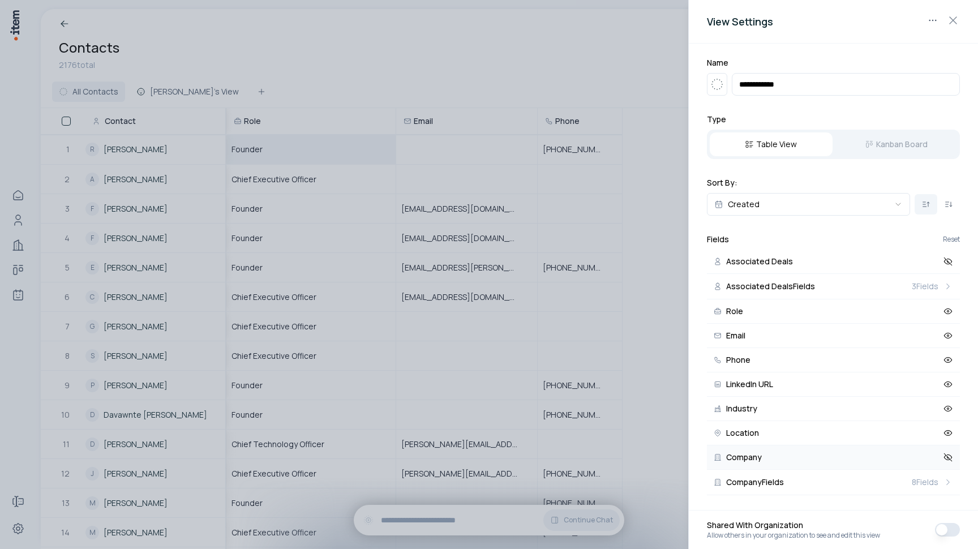
click at [808, 455] on button "Company" at bounding box center [833, 457] width 253 height 24
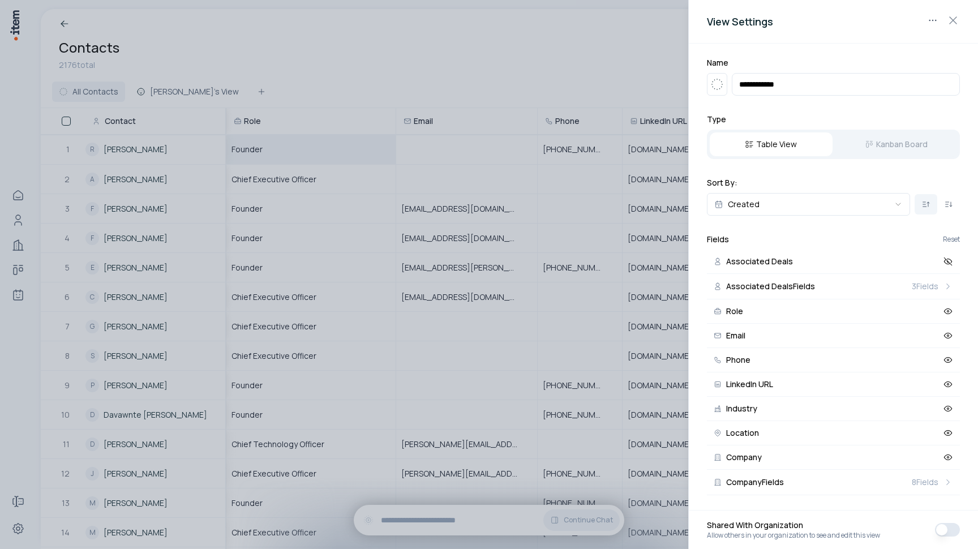
click at [571, 89] on div at bounding box center [489, 274] width 978 height 549
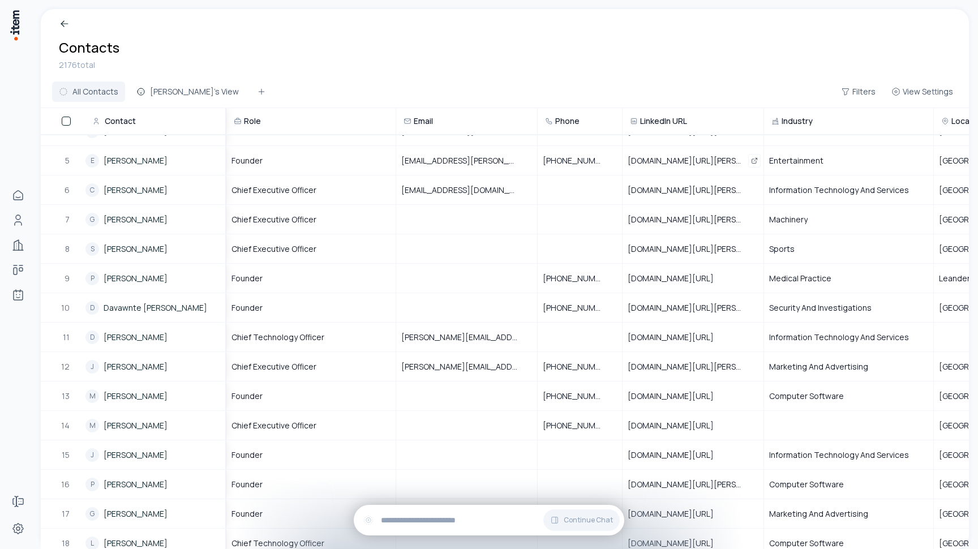
scroll to position [93, 0]
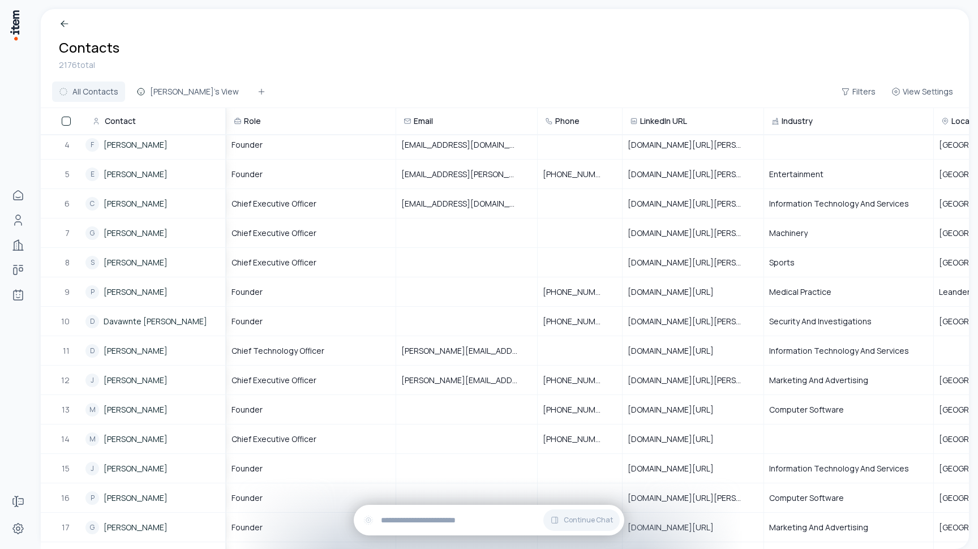
click at [513, 76] on div "Contacts 2176 total" at bounding box center [505, 44] width 928 height 71
click at [929, 94] on span "View Settings" at bounding box center [928, 91] width 50 height 11
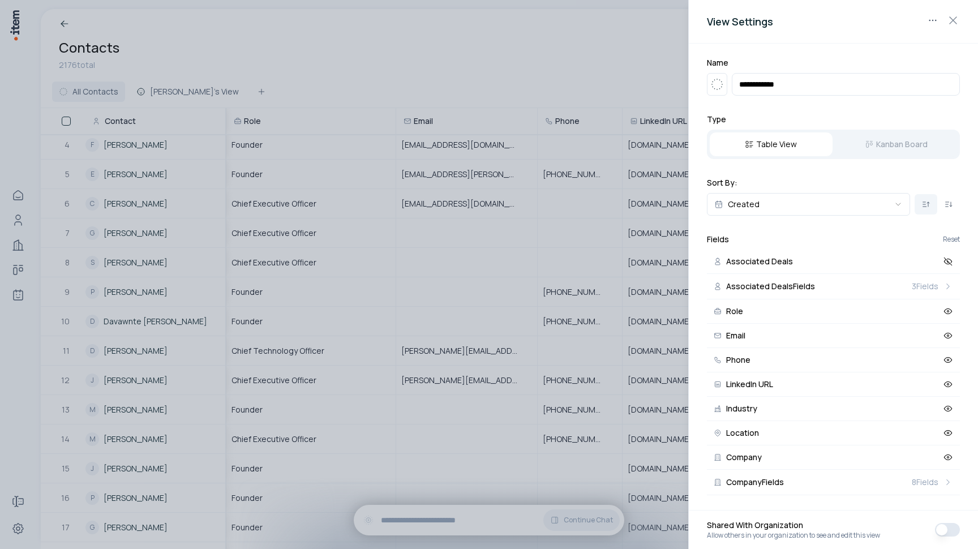
click at [591, 88] on div at bounding box center [489, 274] width 978 height 549
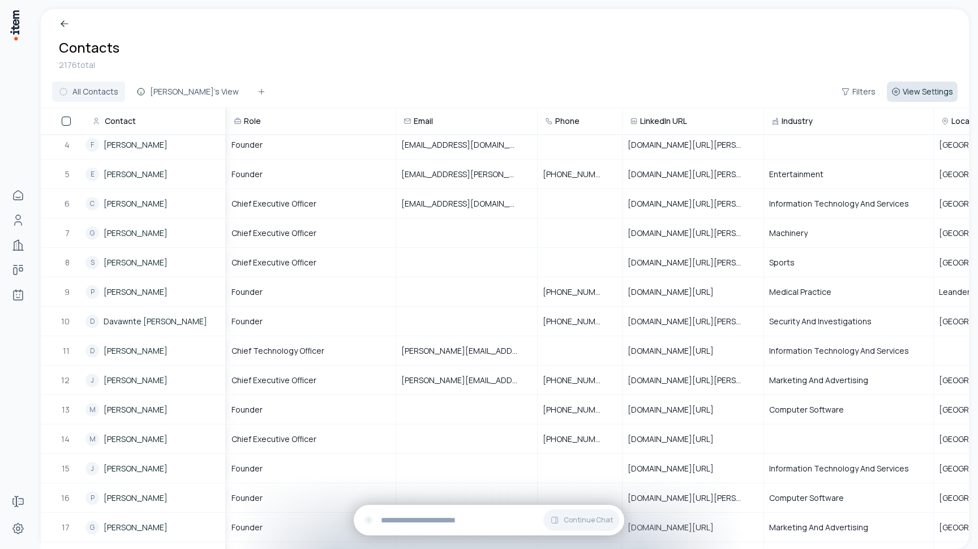
click at [938, 96] on span "View Settings" at bounding box center [928, 91] width 50 height 11
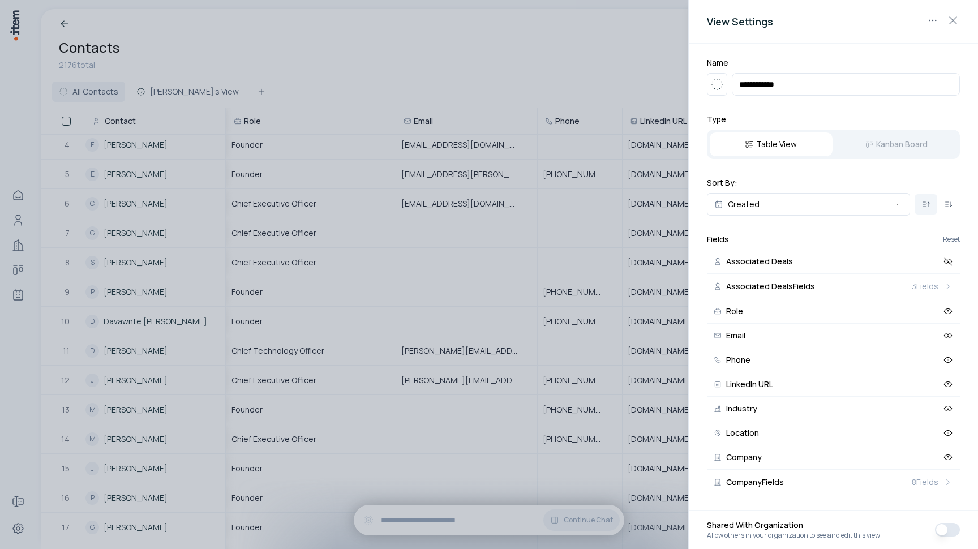
click at [576, 92] on div at bounding box center [489, 274] width 978 height 549
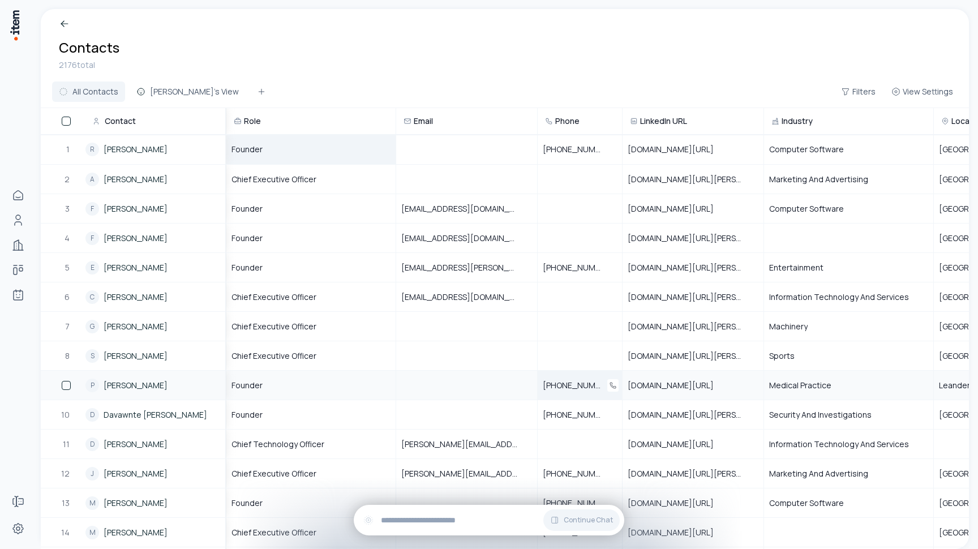
scroll to position [-11, 0]
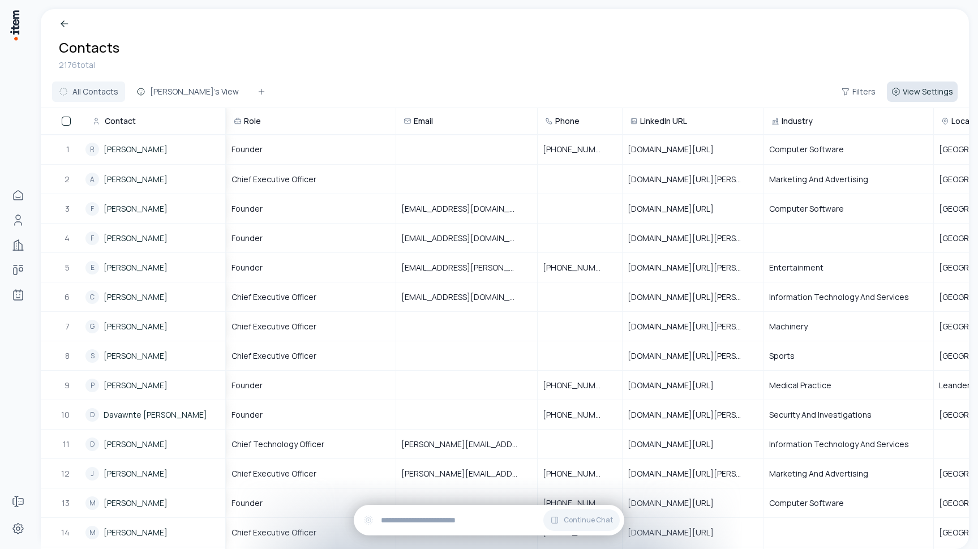
click at [930, 88] on span "View Settings" at bounding box center [928, 91] width 50 height 11
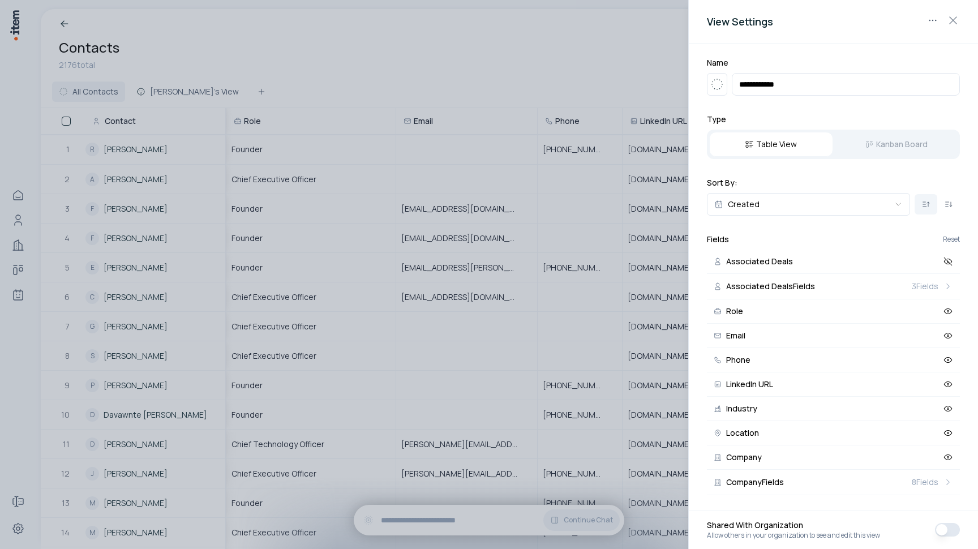
click at [794, 48] on div "**********" at bounding box center [833, 276] width 289 height 465
click at [721, 88] on icon "button" at bounding box center [717, 85] width 14 height 14
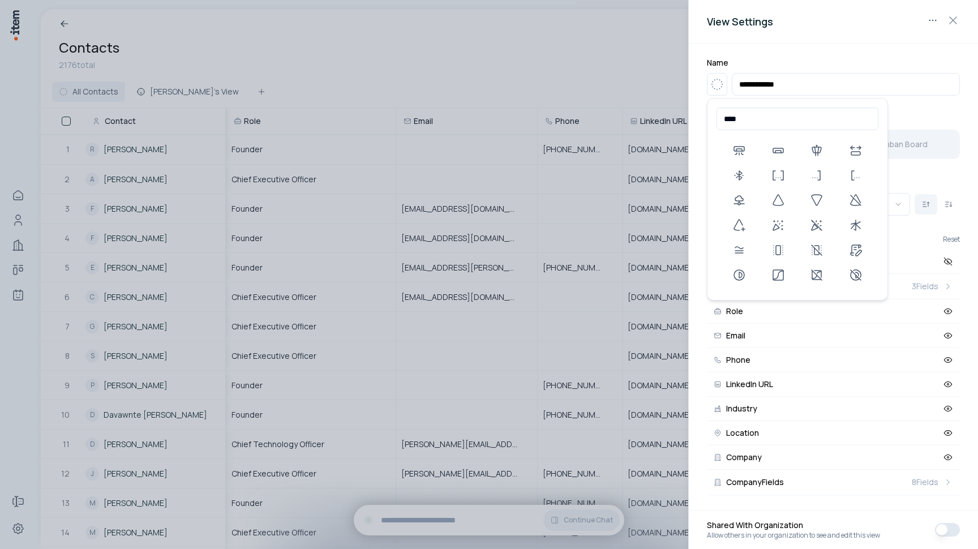
type input "*****"
type input "******"
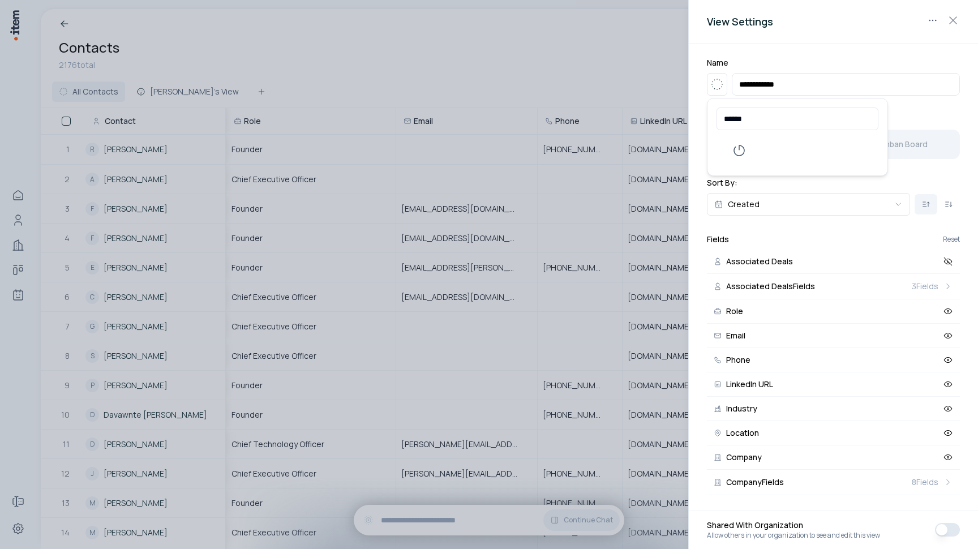
type input "*****"
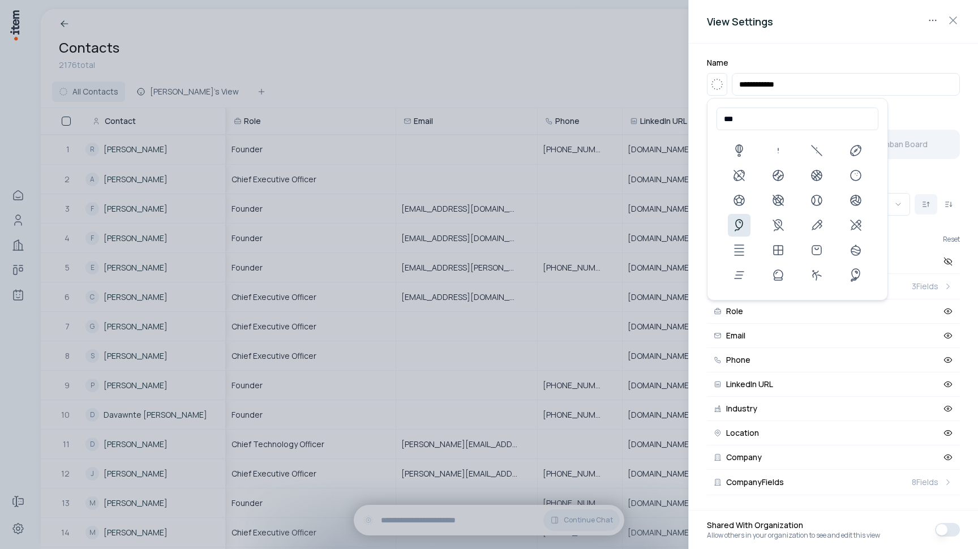
type input "***"
click at [735, 224] on icon at bounding box center [739, 225] width 14 height 14
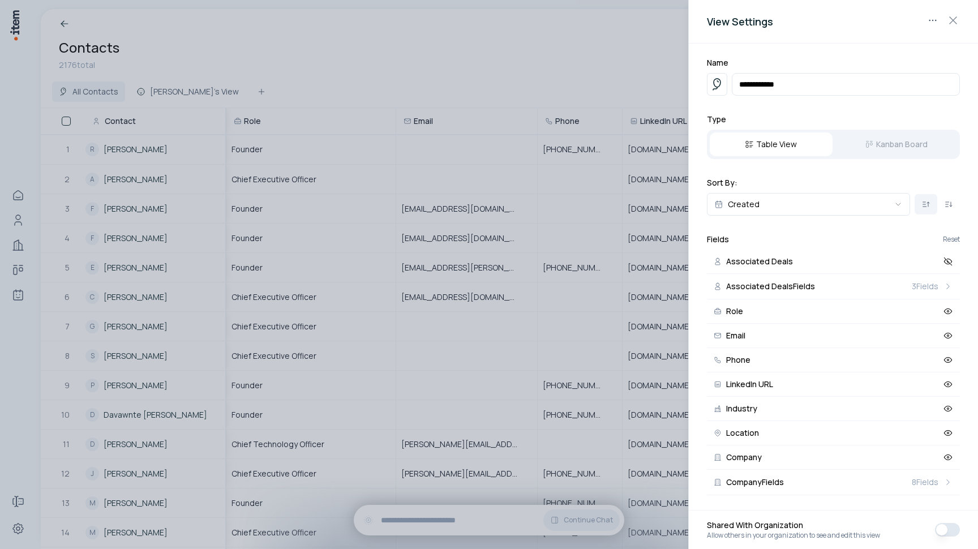
click at [501, 54] on div at bounding box center [489, 274] width 978 height 549
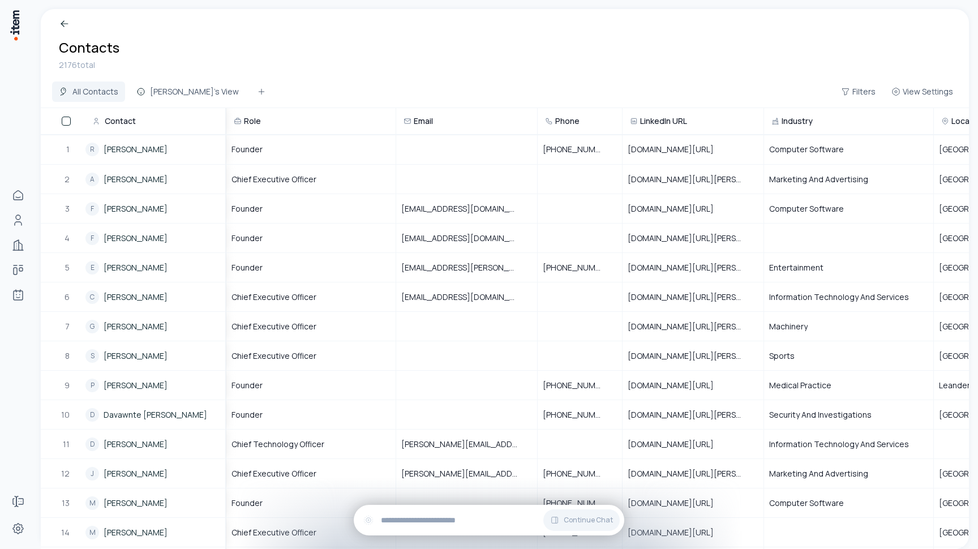
scroll to position [-1, 0]
click at [324, 51] on h1 "Contacts" at bounding box center [505, 47] width 892 height 18
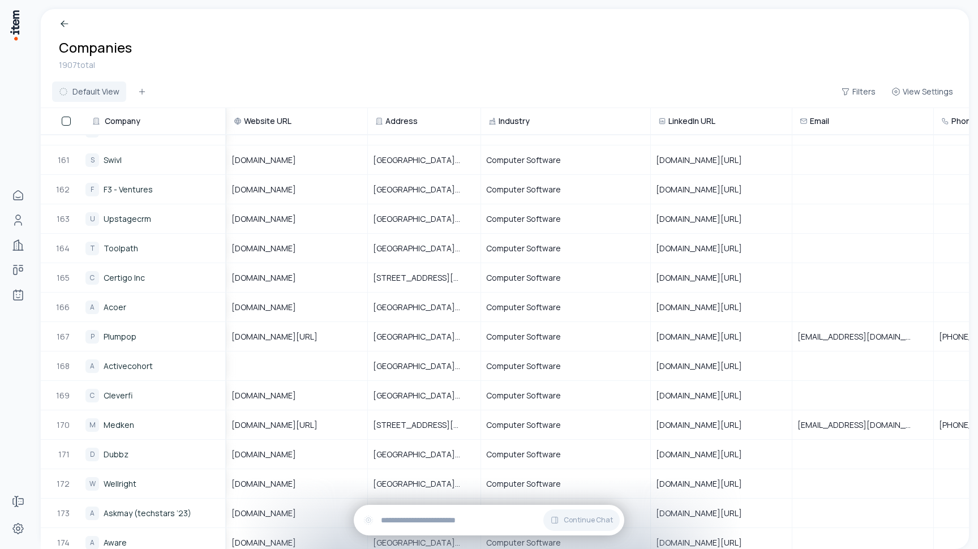
scroll to position [4723, 0]
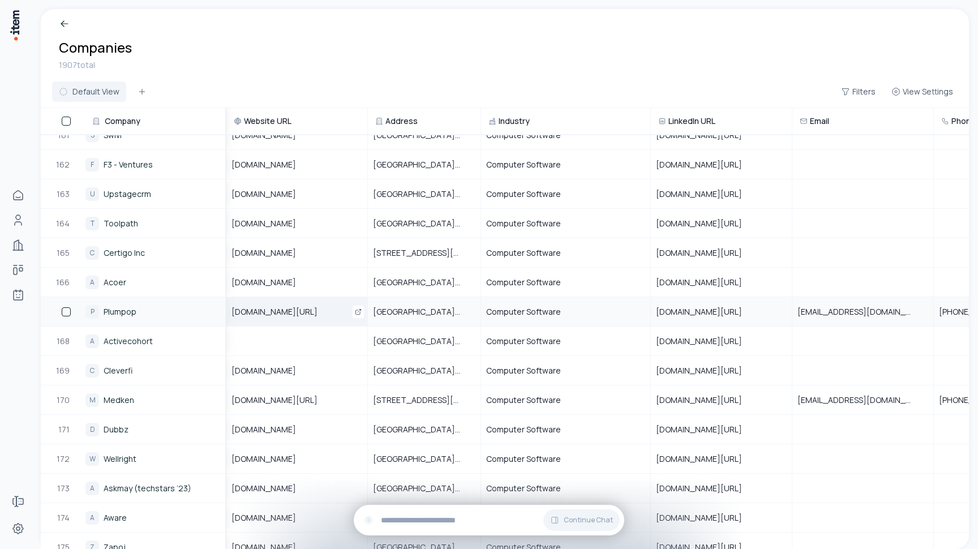
click at [279, 316] on span "[DOMAIN_NAME][URL]" at bounding box center [281, 311] width 100 height 11
type input "**********"
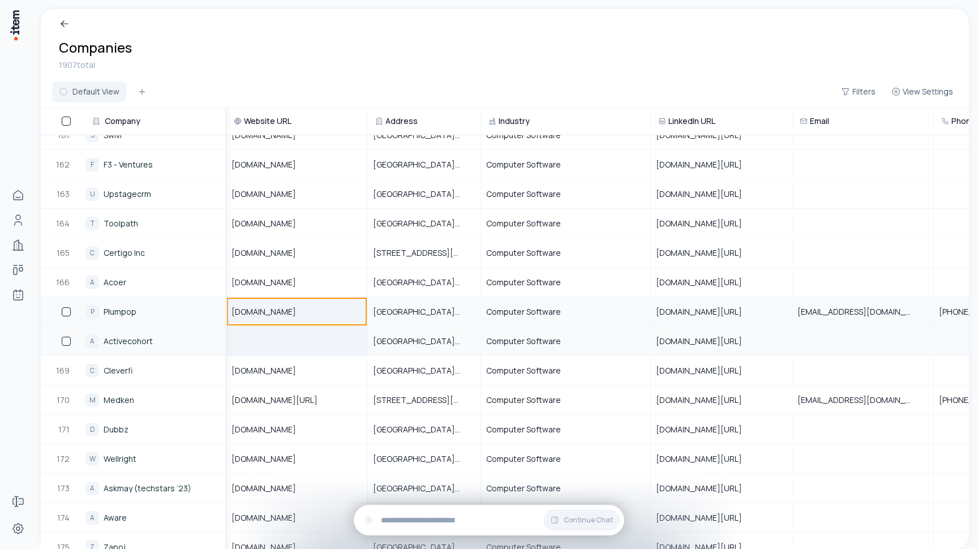
click at [280, 339] on div at bounding box center [297, 341] width 140 height 28
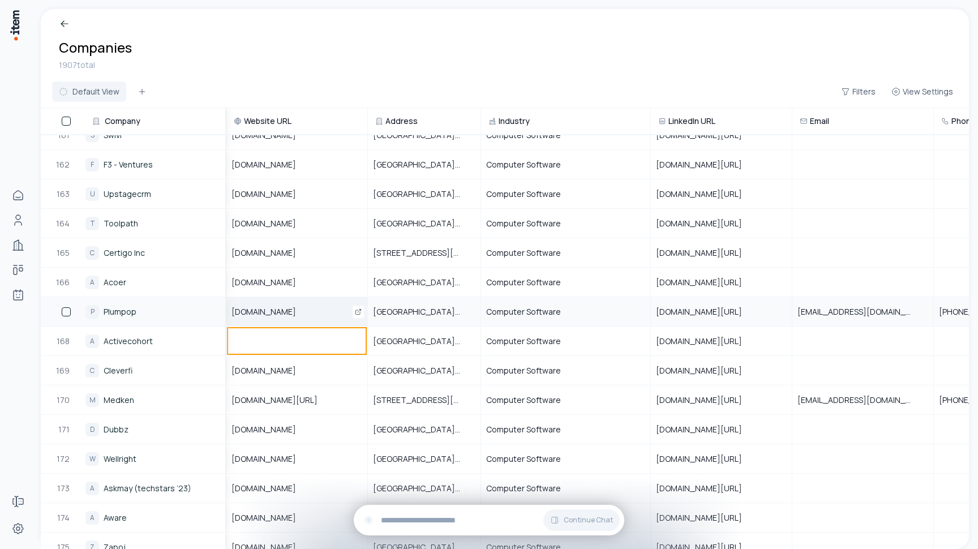
click at [284, 302] on div "plumpop.com" at bounding box center [297, 312] width 140 height 28
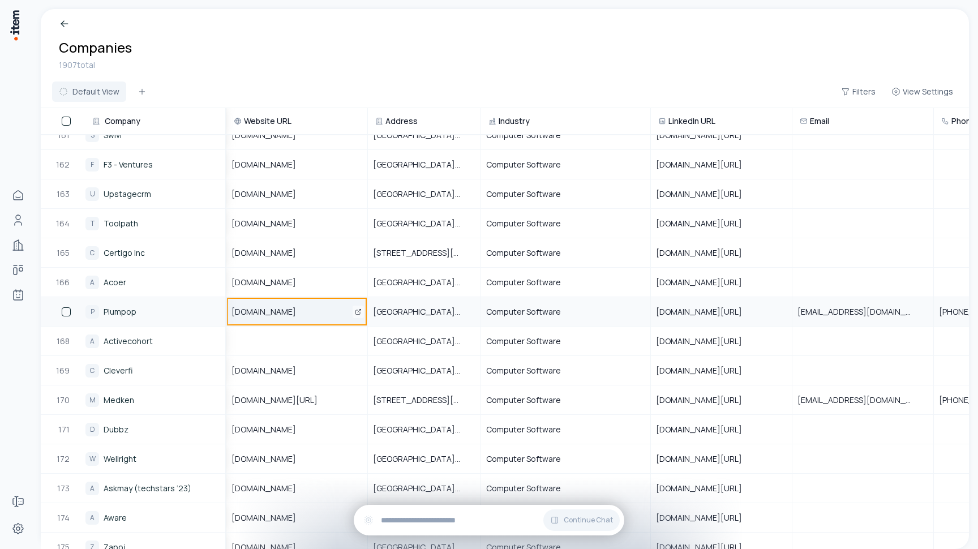
click at [358, 311] on icon "Open" at bounding box center [358, 311] width 7 height 7
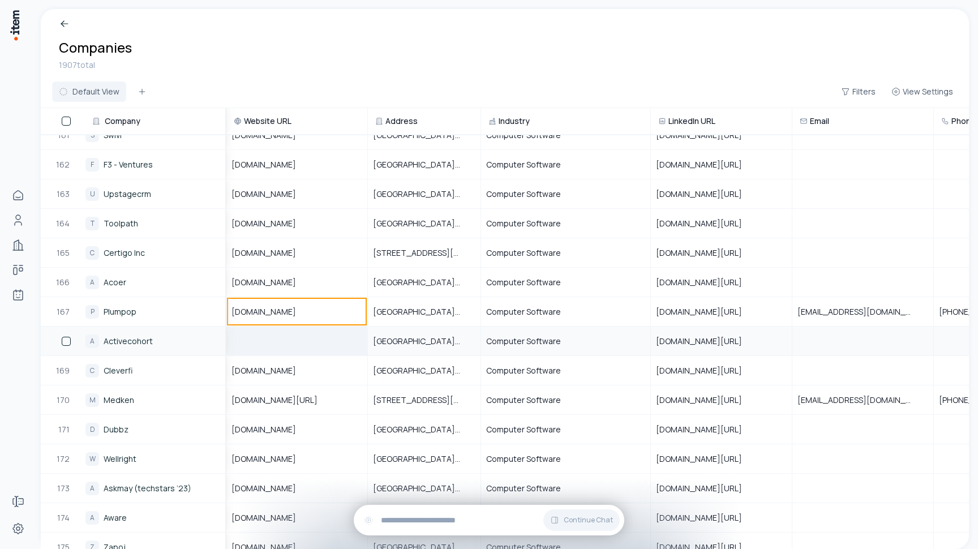
click at [272, 343] on div at bounding box center [297, 341] width 140 height 28
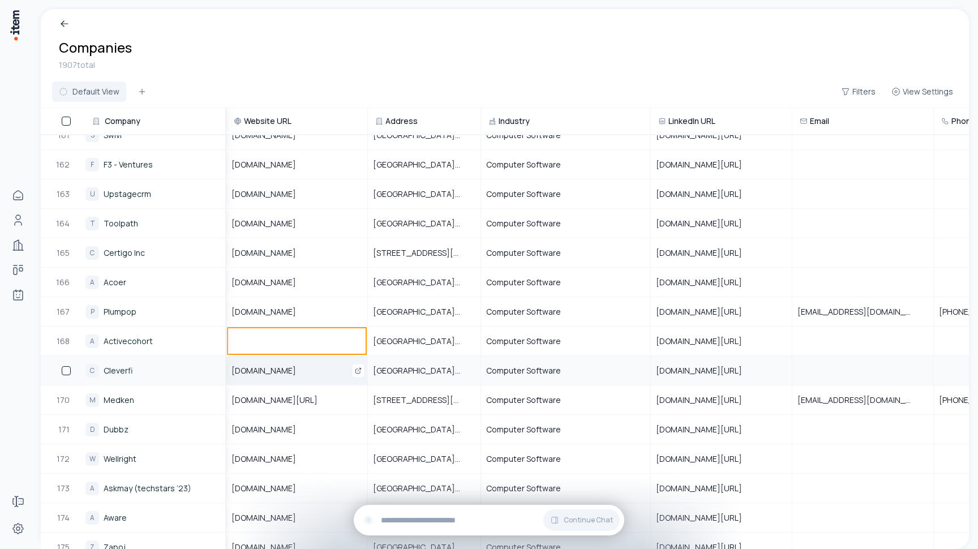
click at [272, 373] on span "[DOMAIN_NAME]" at bounding box center [270, 370] width 78 height 11
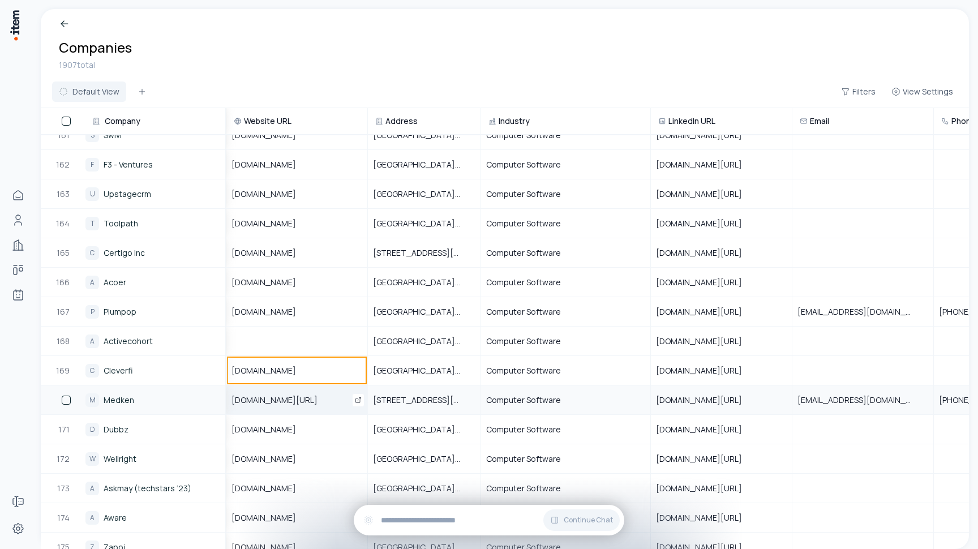
click at [274, 394] on span "[DOMAIN_NAME][URL]" at bounding box center [281, 399] width 100 height 11
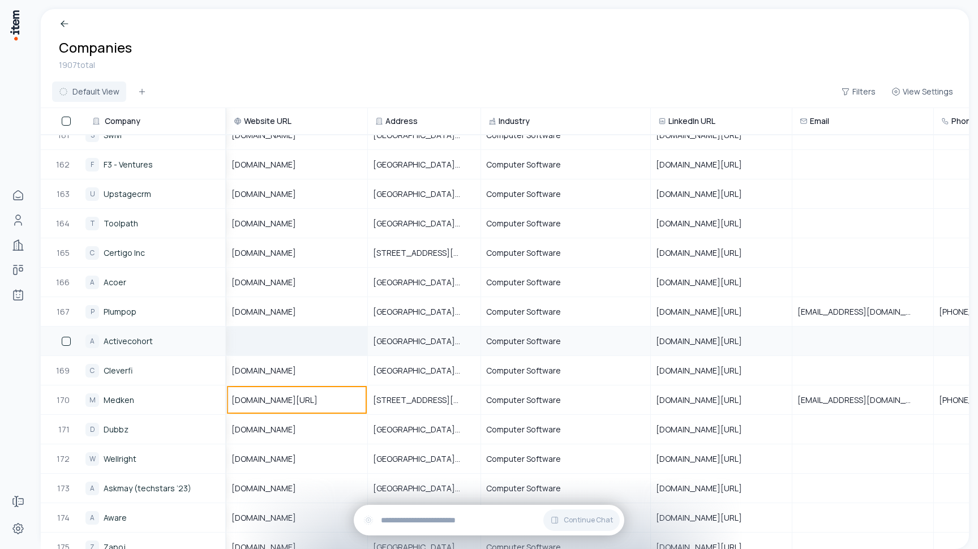
click at [276, 349] on div at bounding box center [297, 341] width 140 height 28
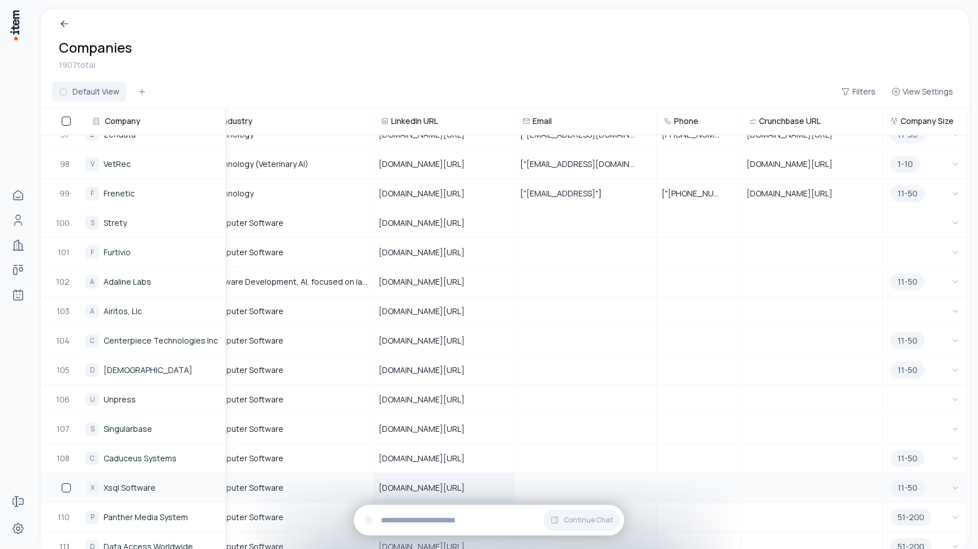
scroll to position [2731, 277]
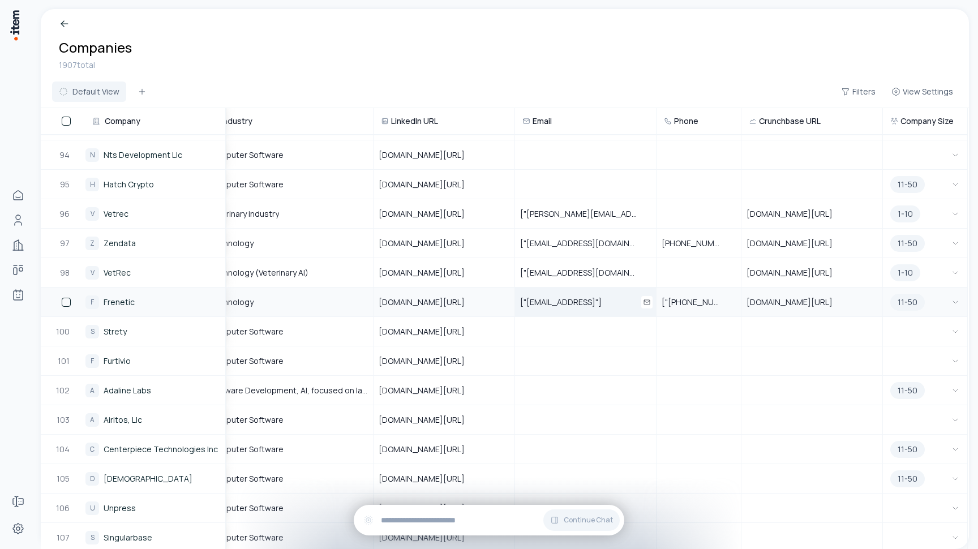
click at [600, 301] on span "["admin@frenetic.ai"]" at bounding box center [567, 302] width 95 height 11
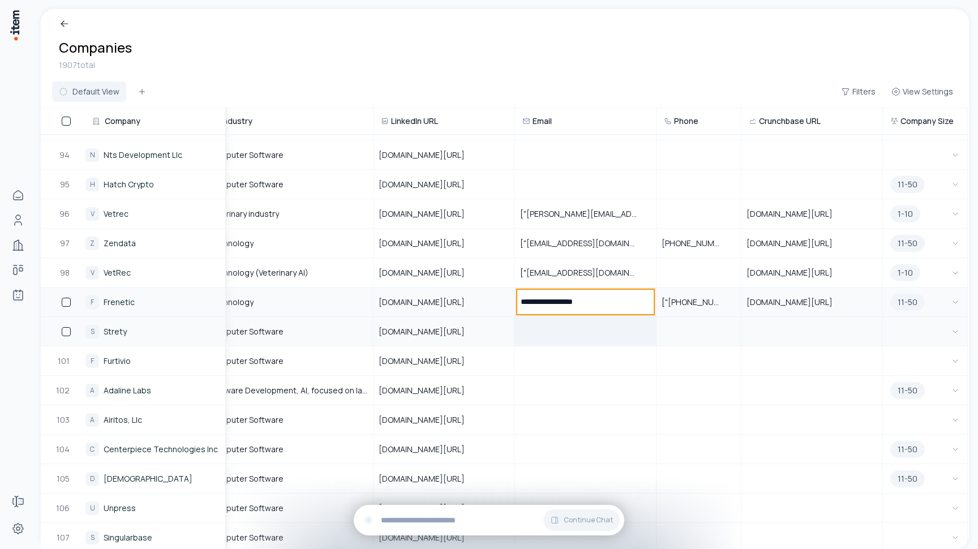
type input "**********"
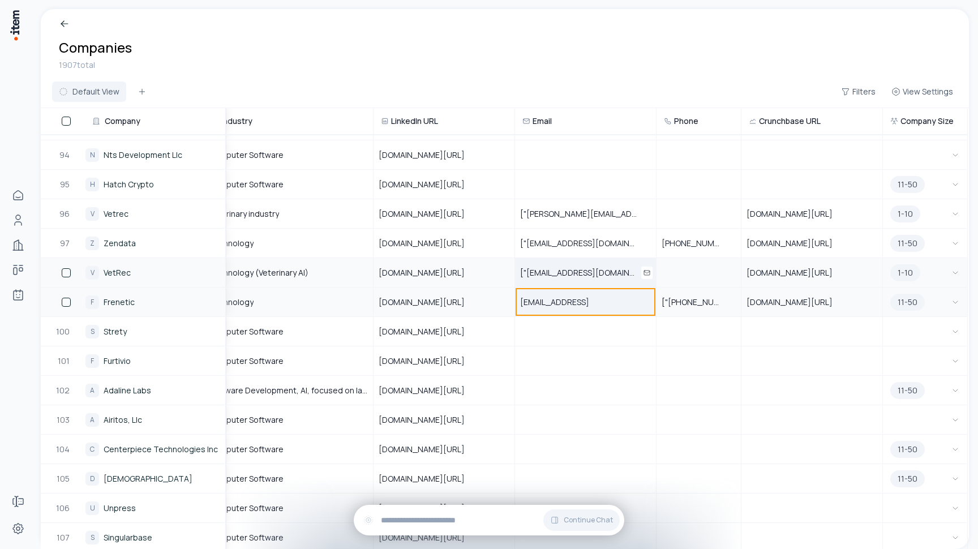
click at [598, 281] on div "["hello@vetrec.io"]" at bounding box center [585, 273] width 140 height 28
click at [603, 280] on input "**********" at bounding box center [585, 273] width 140 height 28
type input "**********"
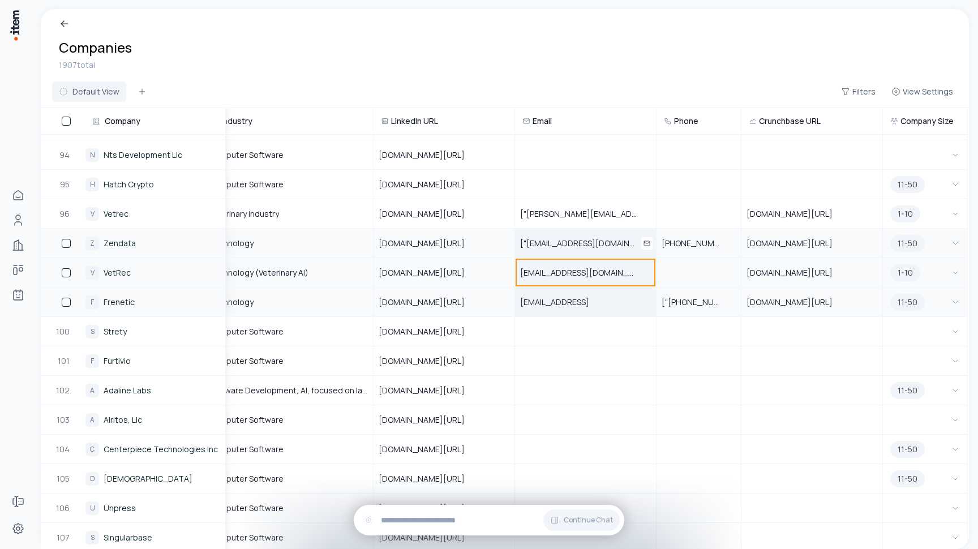
click at [599, 242] on span "["help@zendata.xyz"]" at bounding box center [585, 243] width 131 height 11
click at [611, 242] on input "**********" at bounding box center [585, 243] width 140 height 28
type input "**********"
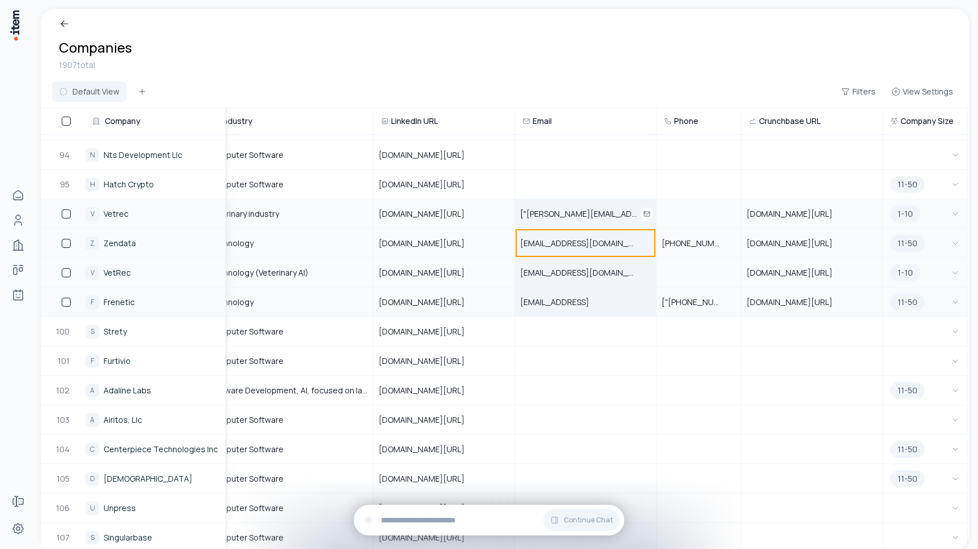
click at [596, 208] on span "["jeni@vetrec.us"]" at bounding box center [585, 213] width 131 height 11
type input "**********"
click at [593, 85] on div "Default View Filters View Settings" at bounding box center [505, 94] width 928 height 28
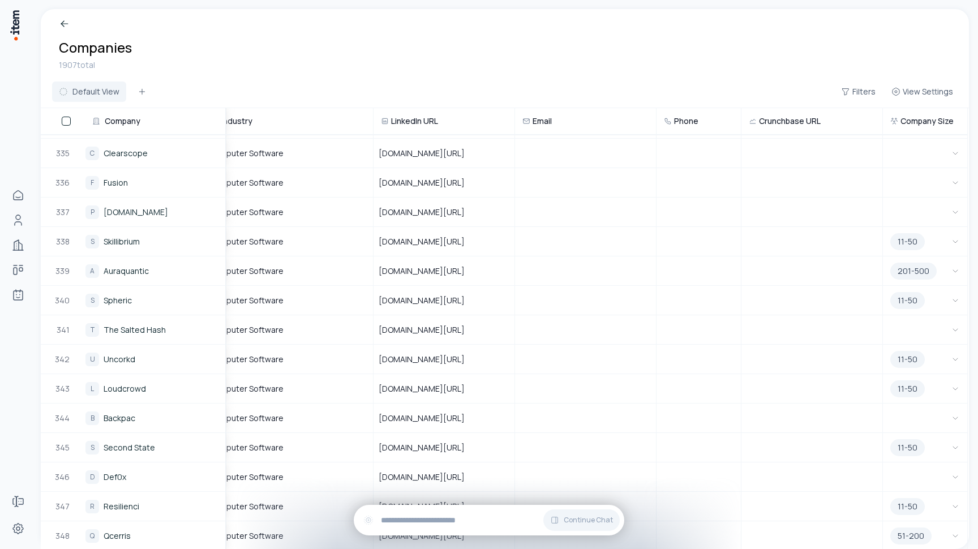
scroll to position [8885, 277]
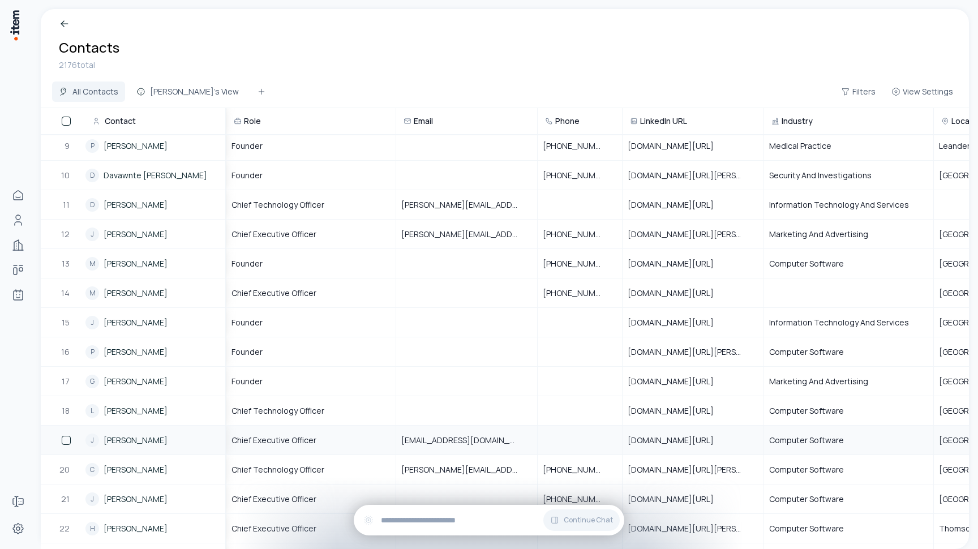
scroll to position [483, 0]
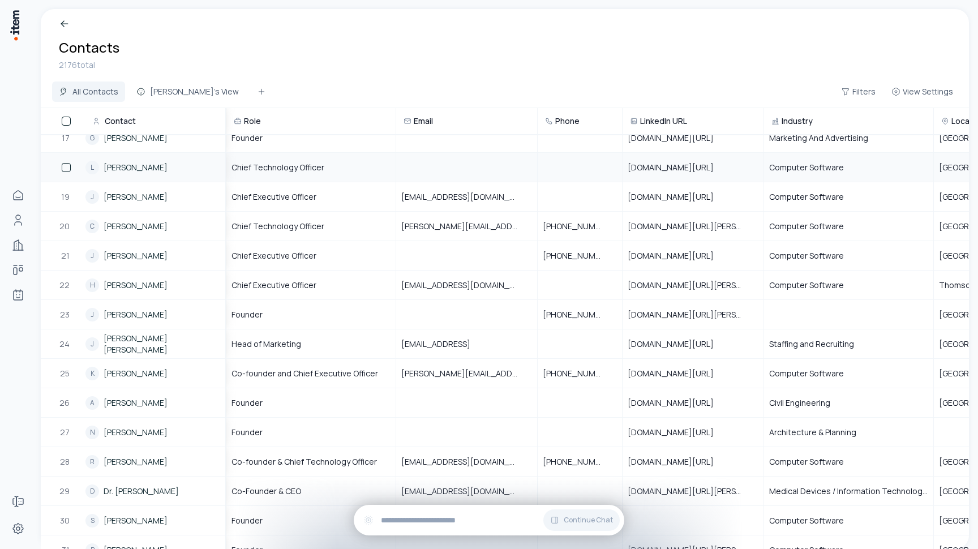
click at [65, 166] on button "button" at bounding box center [66, 167] width 9 height 9
click at [65, 194] on button "button" at bounding box center [66, 196] width 9 height 9
click at [67, 166] on button "button" at bounding box center [66, 167] width 9 height 9
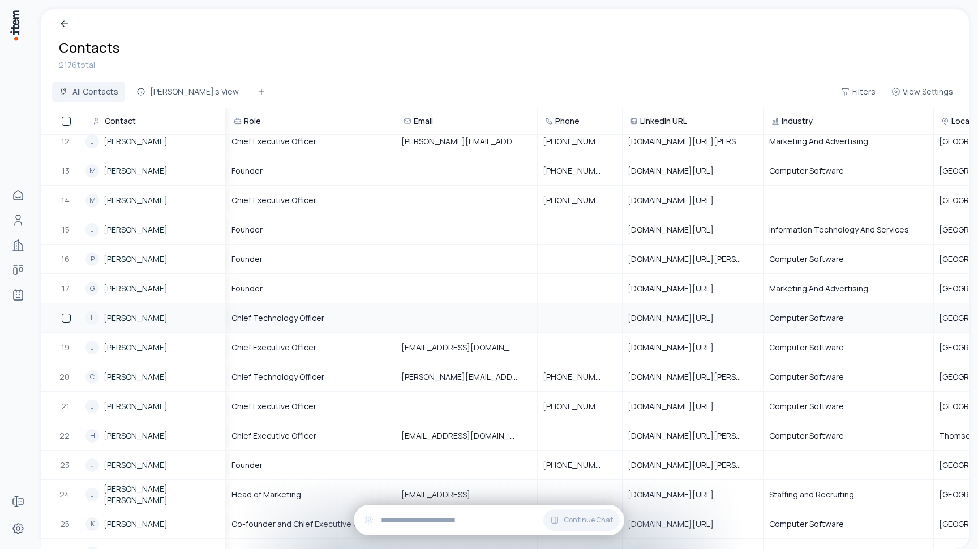
scroll to position [0, 0]
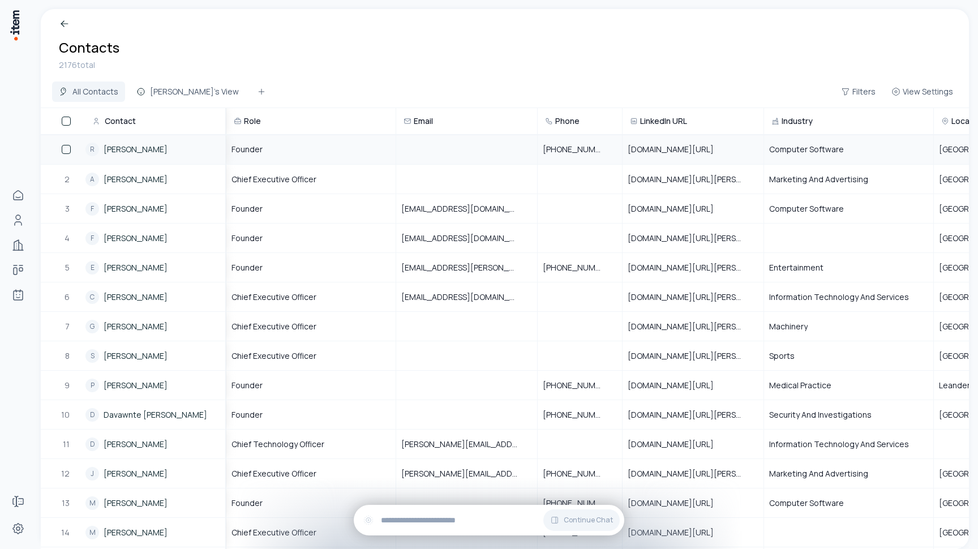
click at [65, 146] on button "button" at bounding box center [66, 149] width 9 height 9
click at [65, 148] on button "button" at bounding box center [66, 149] width 9 height 9
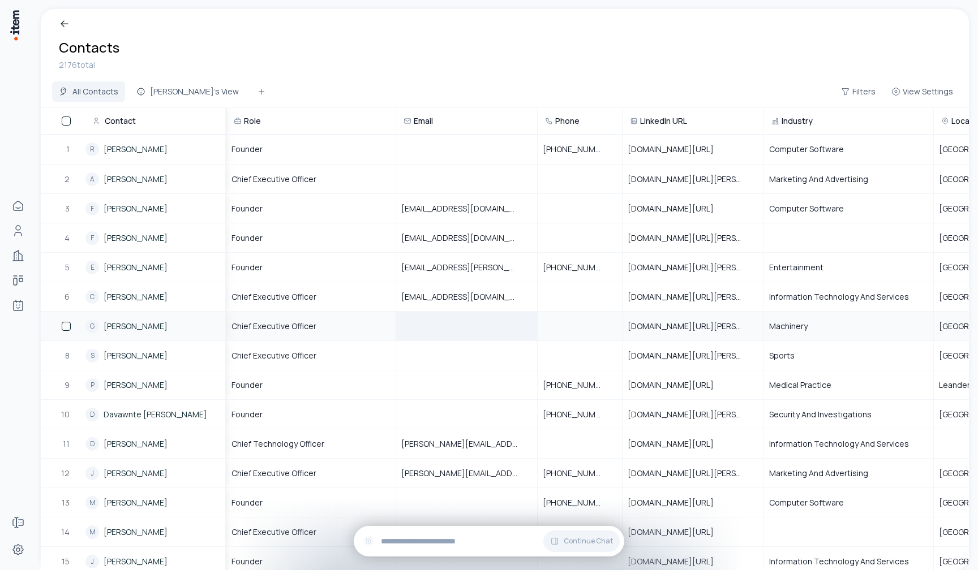
scroll to position [1215, 0]
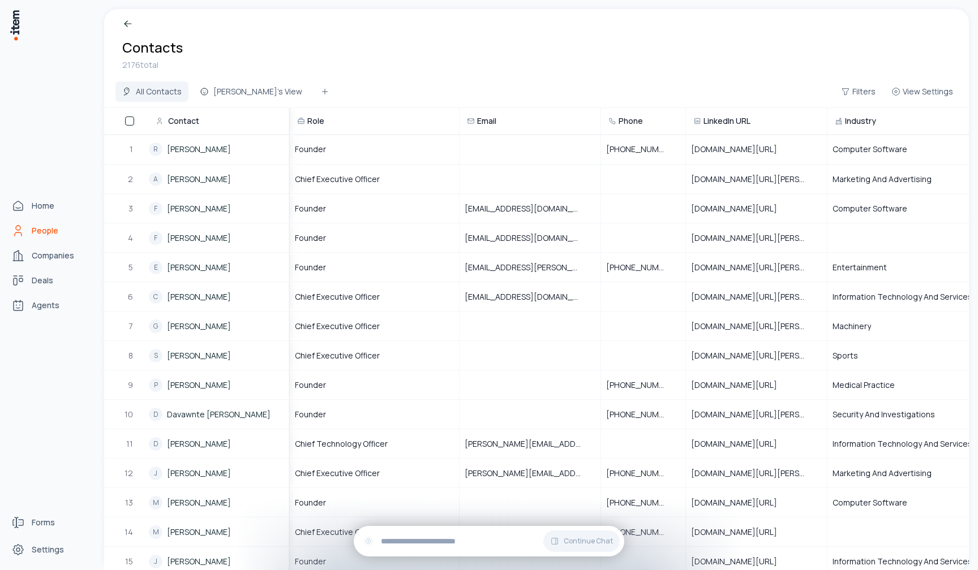
click at [23, 230] on icon "People" at bounding box center [18, 231] width 14 height 14
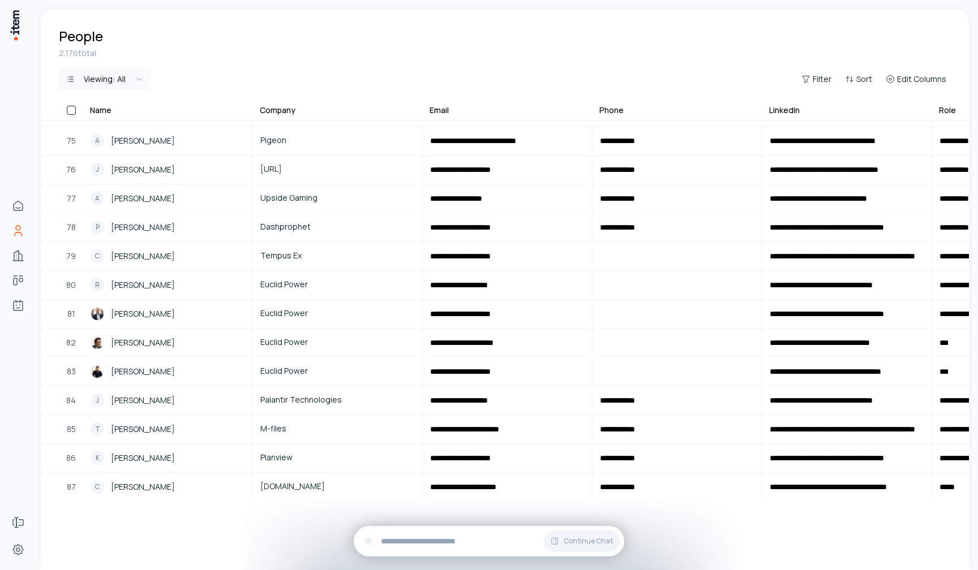
scroll to position [1585, 0]
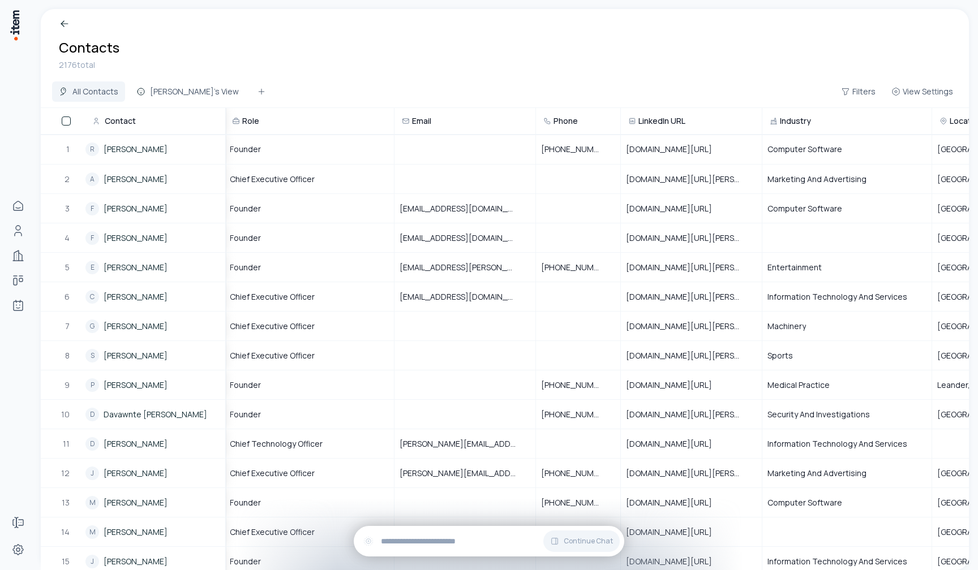
click at [517, 61] on div "2176 total" at bounding box center [505, 65] width 892 height 12
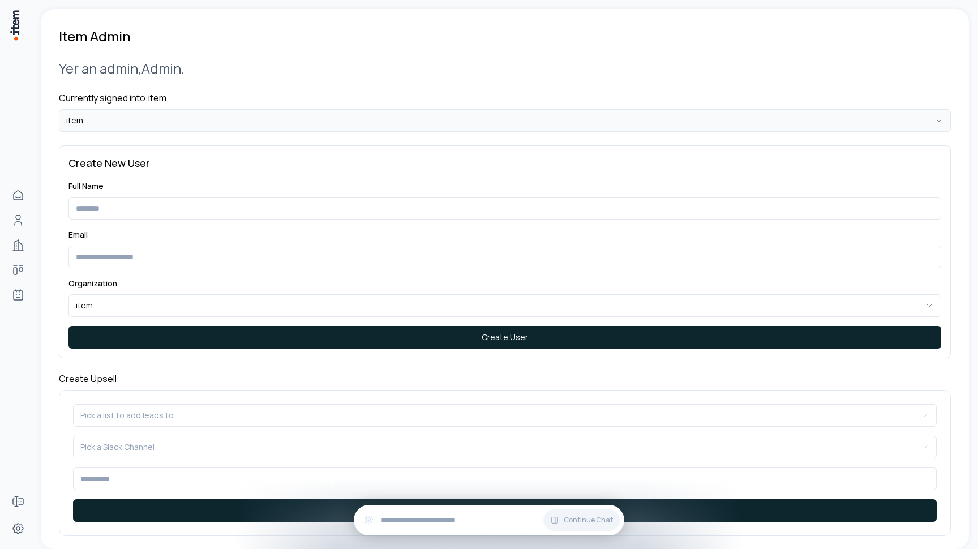
click at [198, 125] on html "**********" at bounding box center [489, 274] width 978 height 549
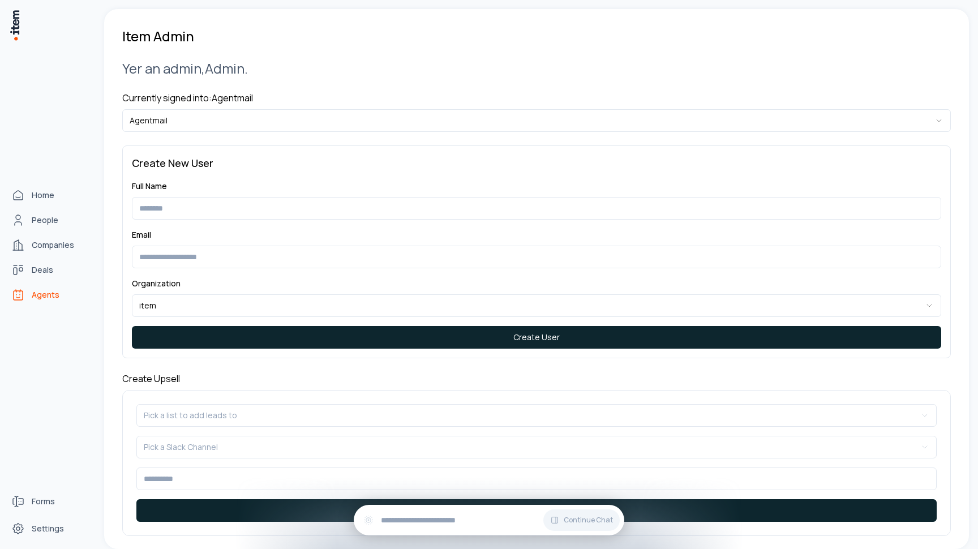
click at [38, 291] on span "Agents" at bounding box center [46, 294] width 28 height 11
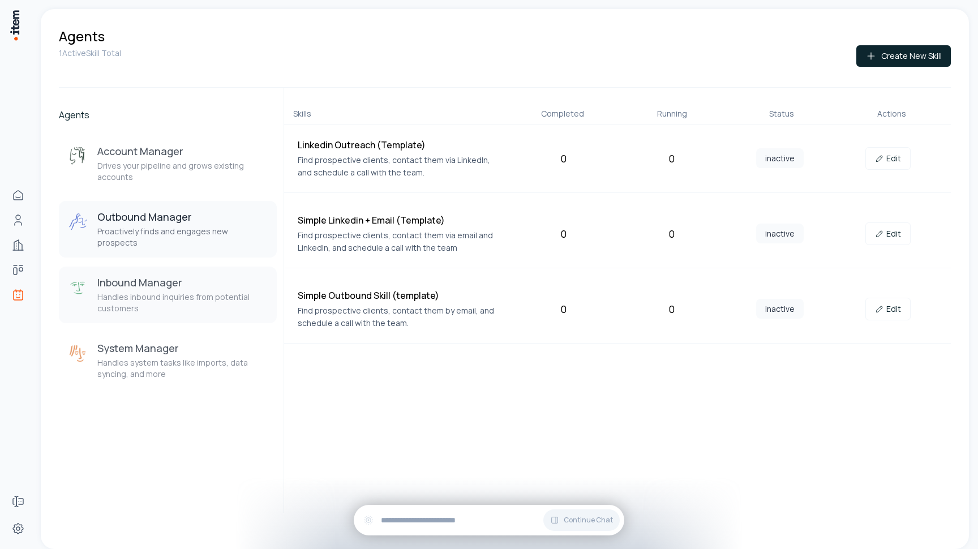
click at [210, 291] on p "Handles inbound inquiries from potential customers" at bounding box center [182, 302] width 170 height 23
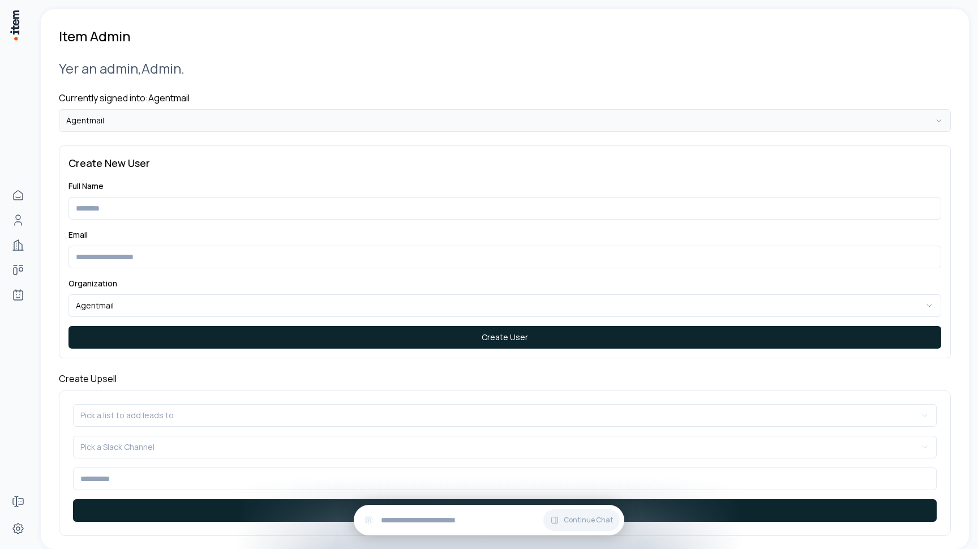
click at [263, 115] on html "**********" at bounding box center [489, 274] width 978 height 549
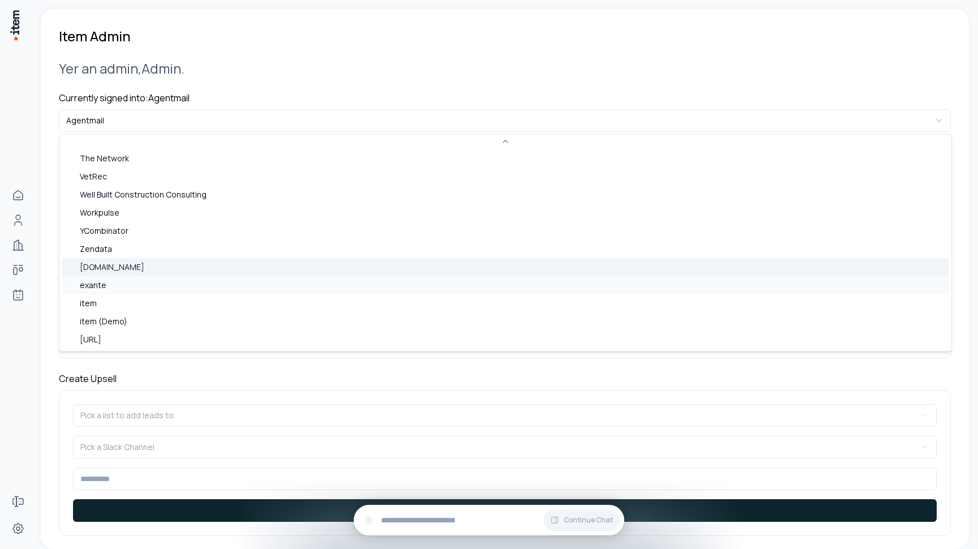
scroll to position [490, 0]
